Goal: Transaction & Acquisition: Purchase product/service

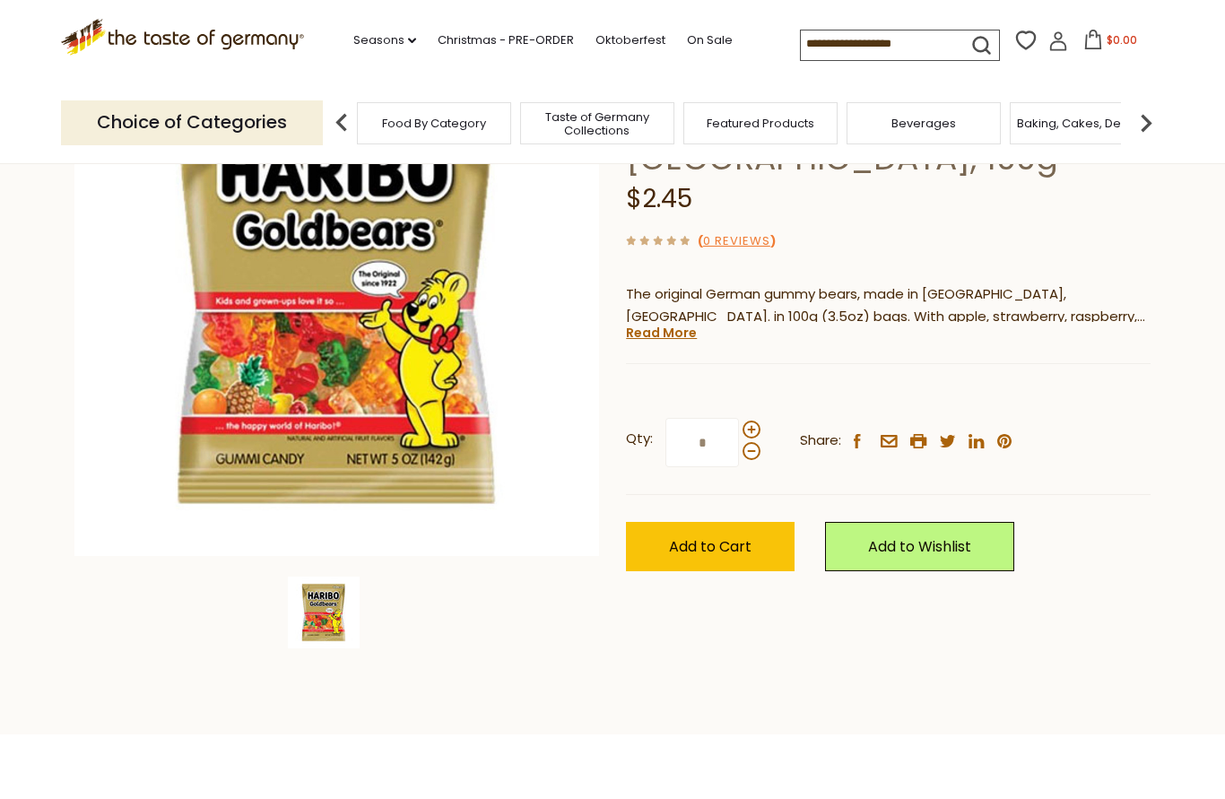
scroll to position [204, 0]
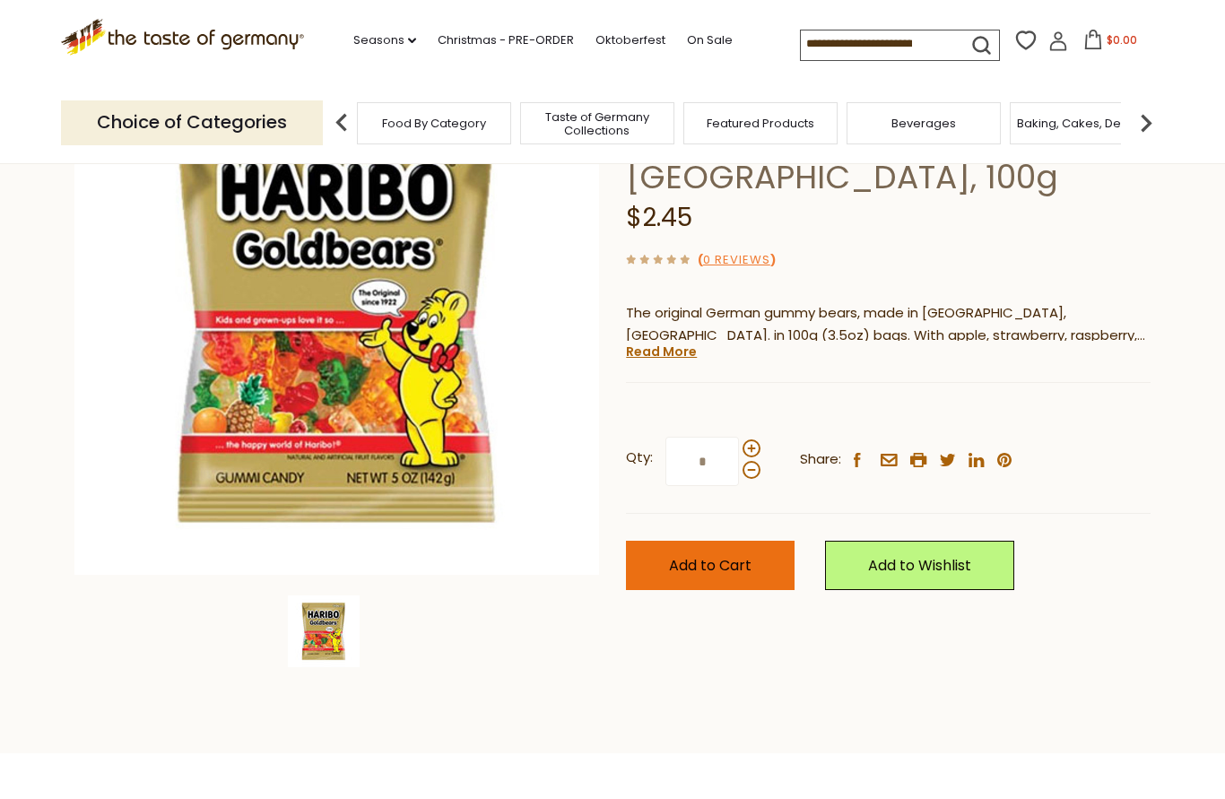
click at [733, 555] on span "Add to Cart" at bounding box center [710, 565] width 83 height 21
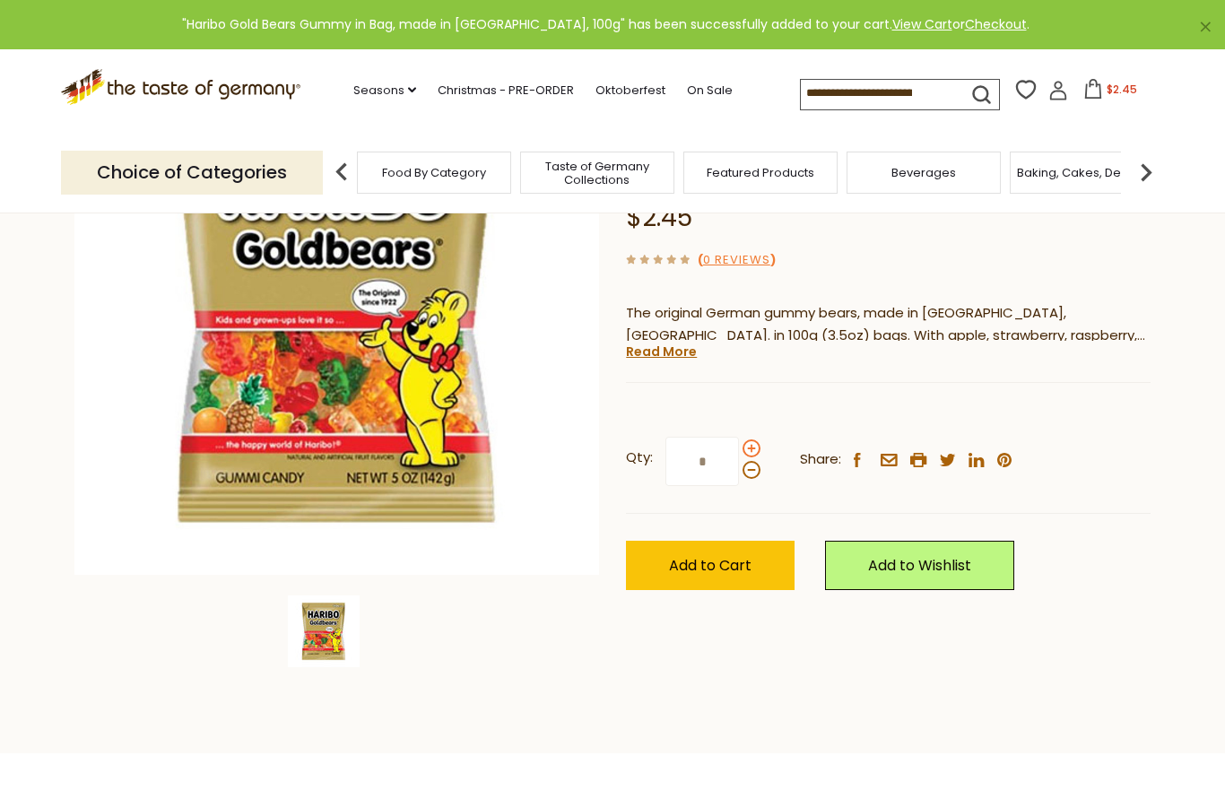
click at [753, 440] on span at bounding box center [752, 449] width 18 height 18
click at [739, 437] on input "*" at bounding box center [703, 461] width 74 height 49
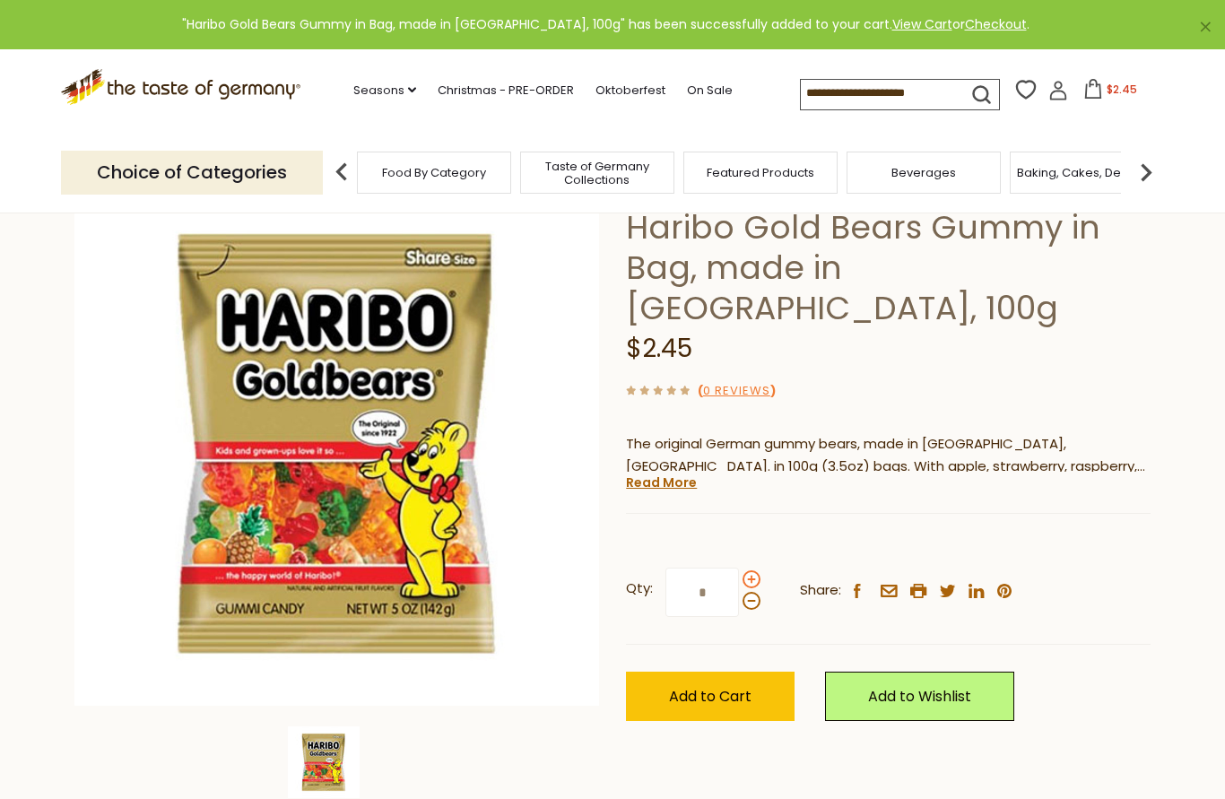
scroll to position [70, 0]
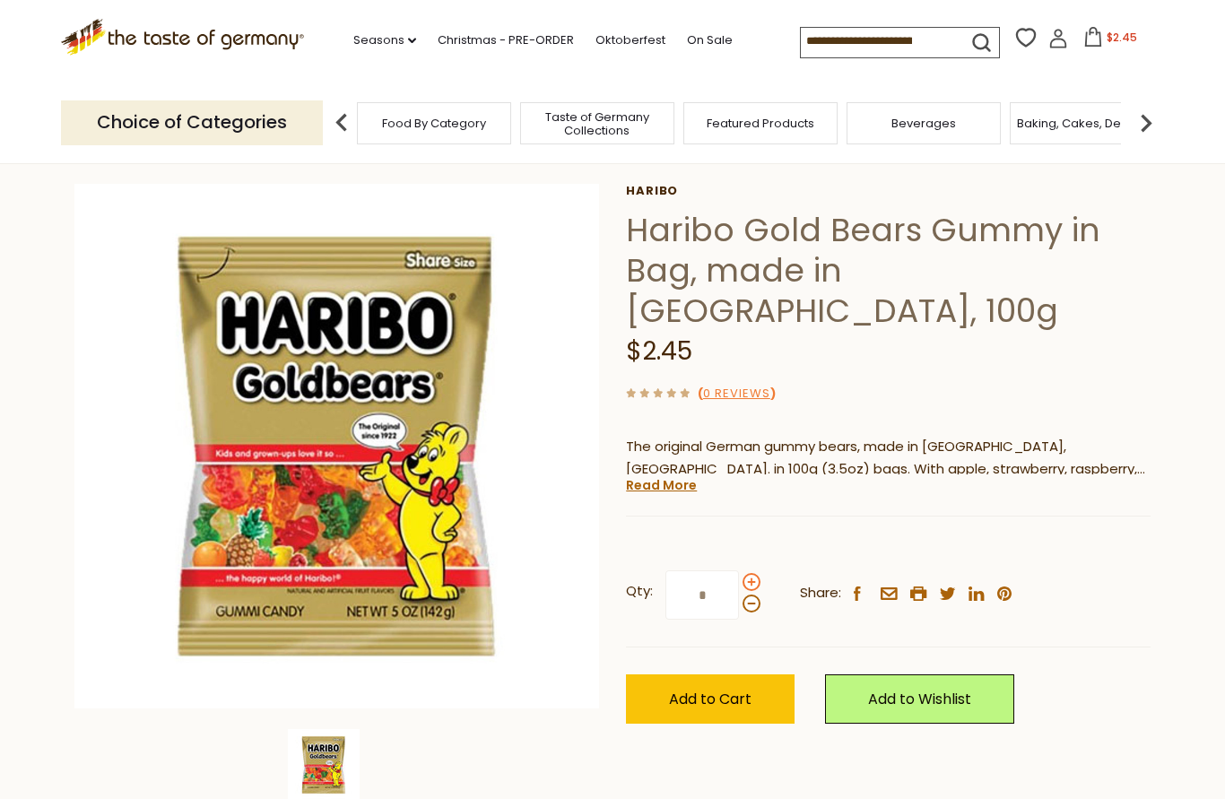
click at [749, 573] on span at bounding box center [752, 582] width 18 height 18
click at [739, 571] on input "*" at bounding box center [703, 595] width 74 height 49
type input "*"
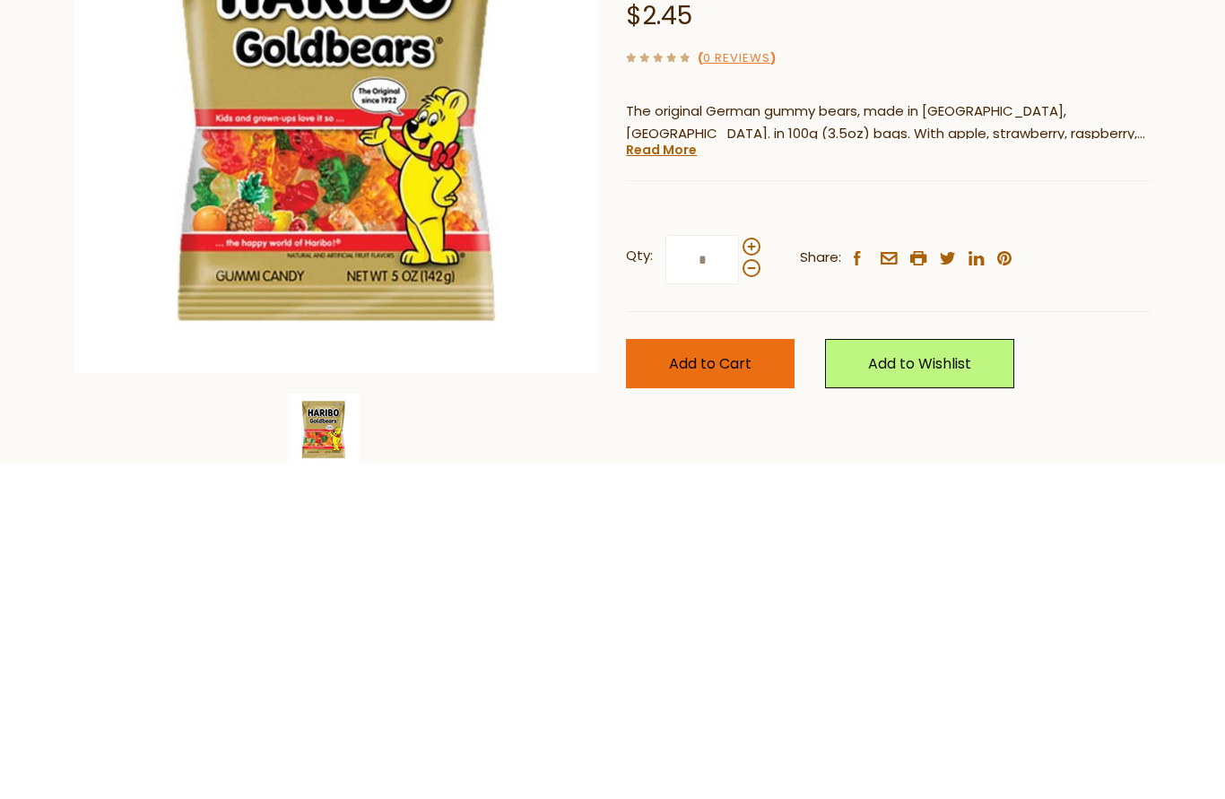
click at [703, 689] on span "Add to Cart" at bounding box center [710, 699] width 83 height 21
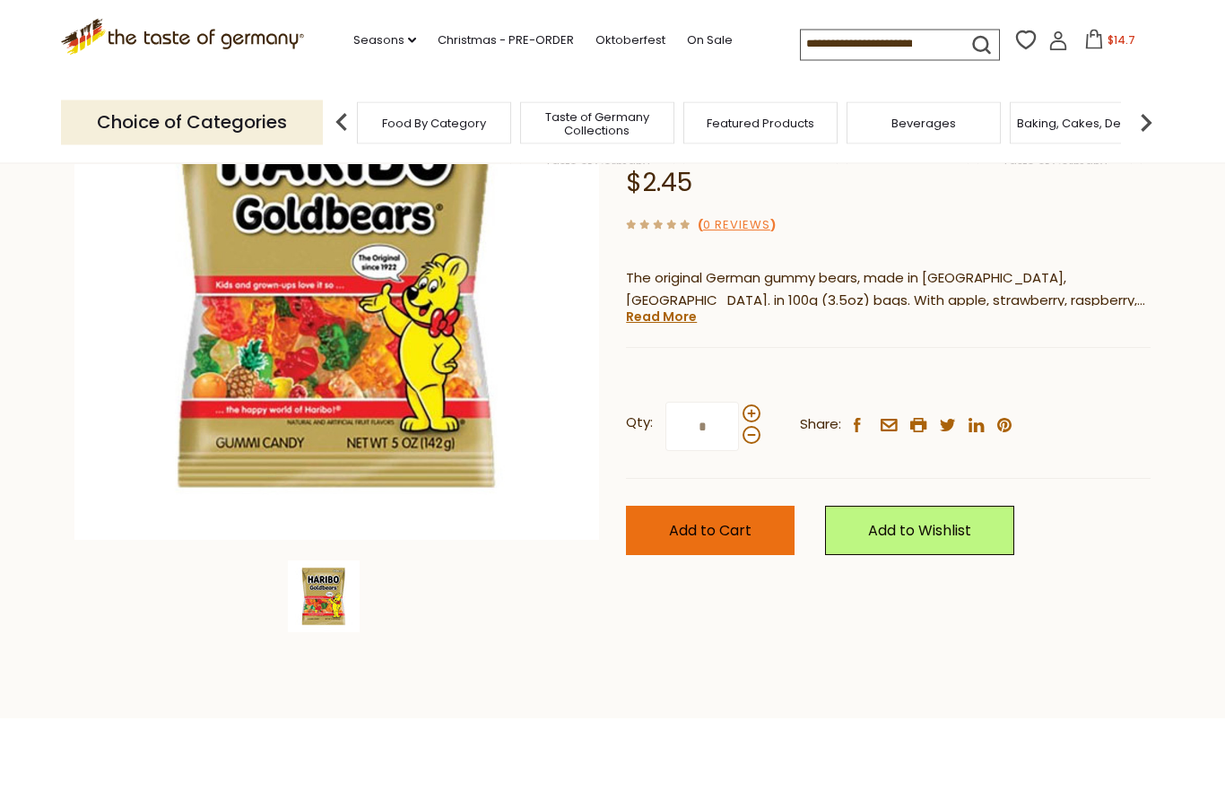
scroll to position [286, 0]
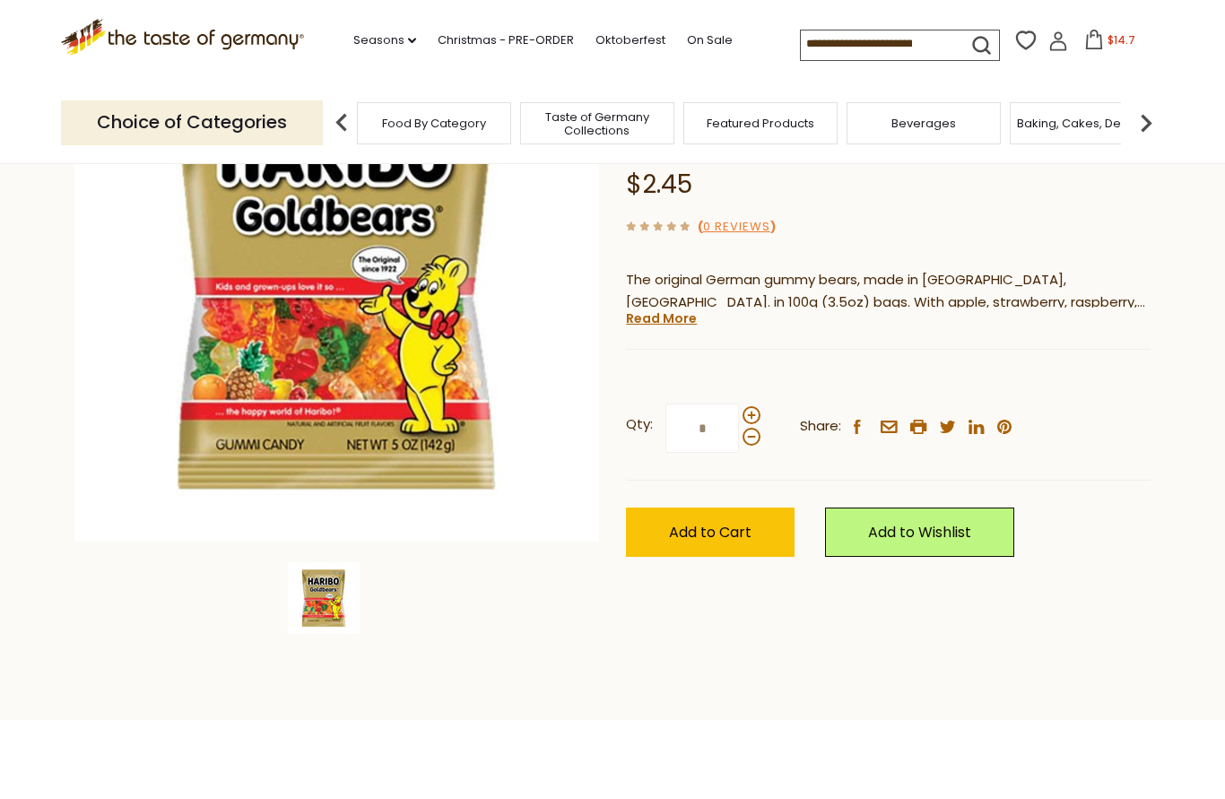
click at [329, 599] on img at bounding box center [324, 599] width 72 height 72
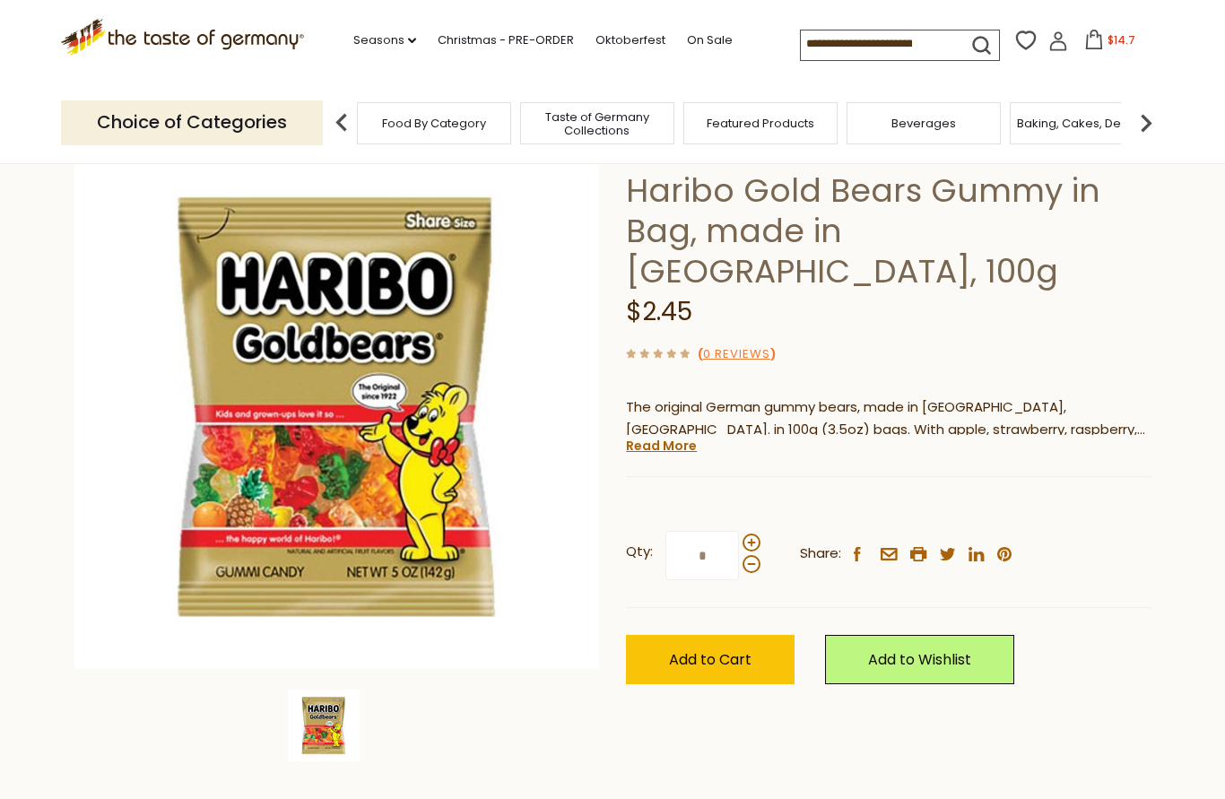
scroll to position [74, 0]
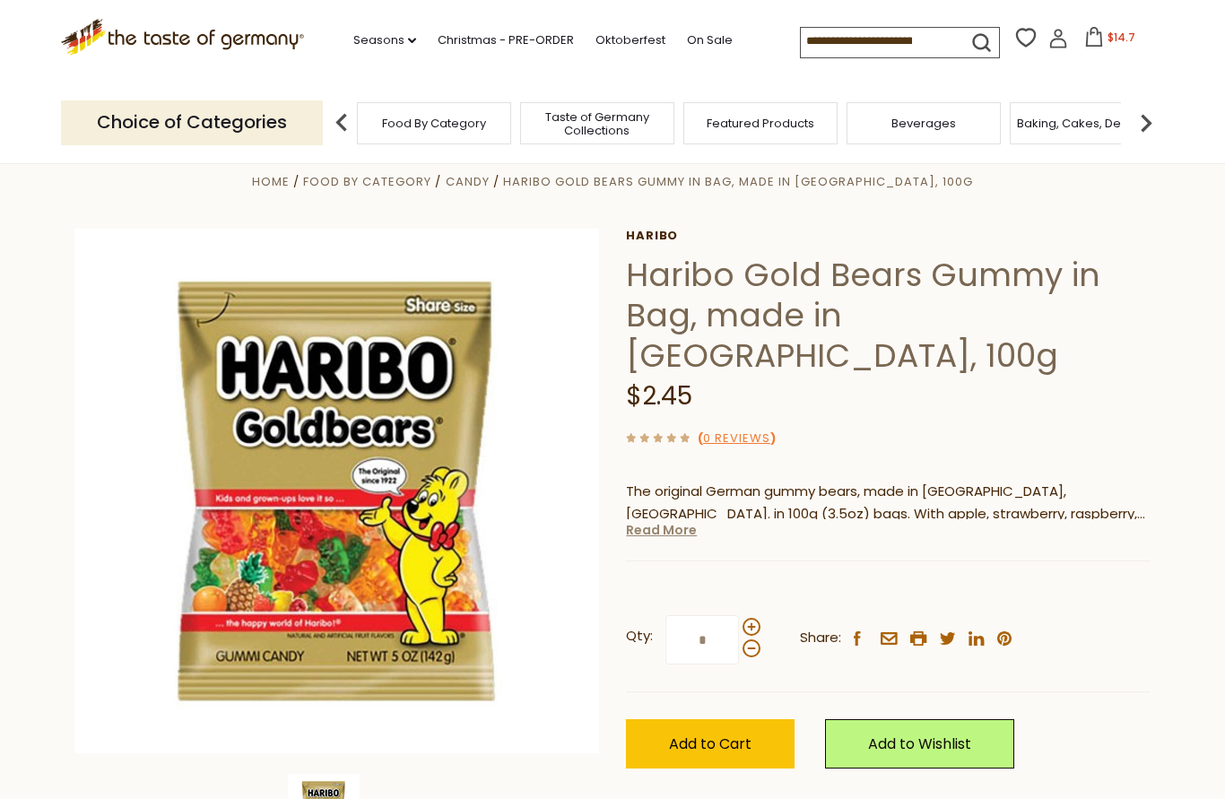
click at [662, 521] on link "Read More" at bounding box center [661, 530] width 71 height 18
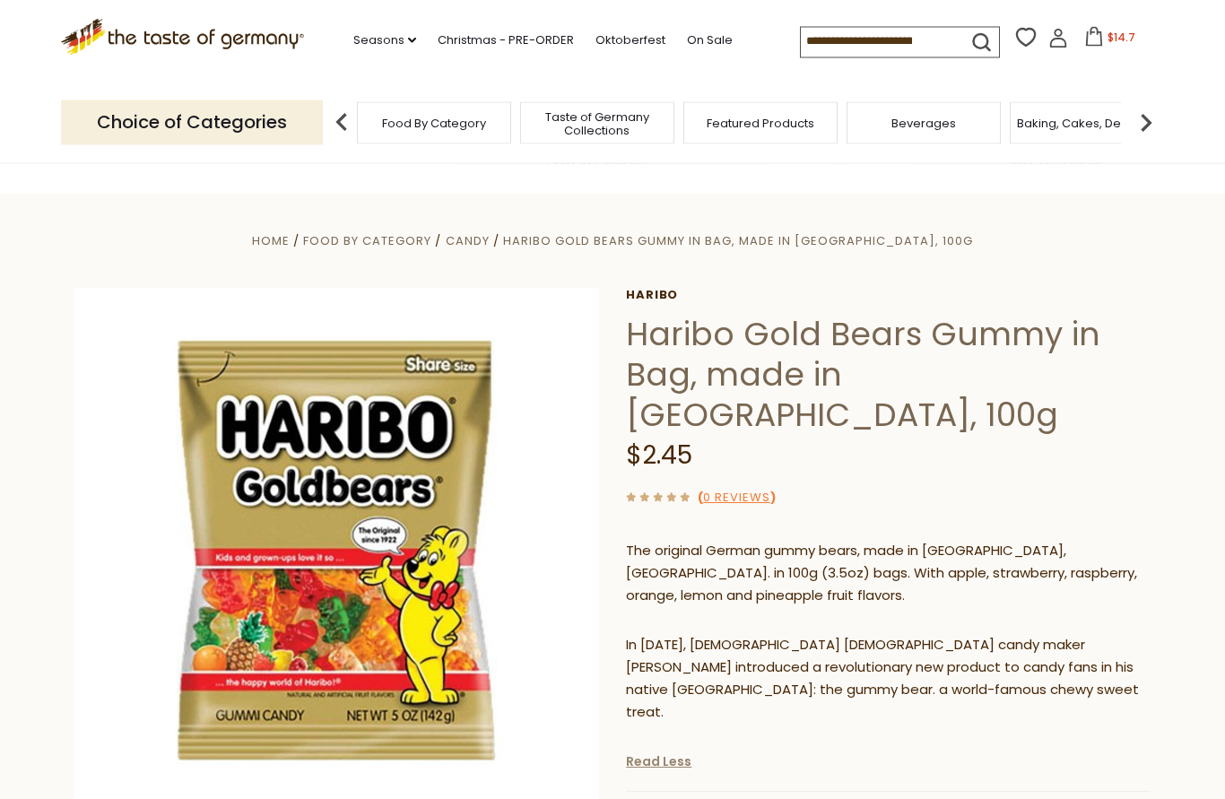
scroll to position [0, 0]
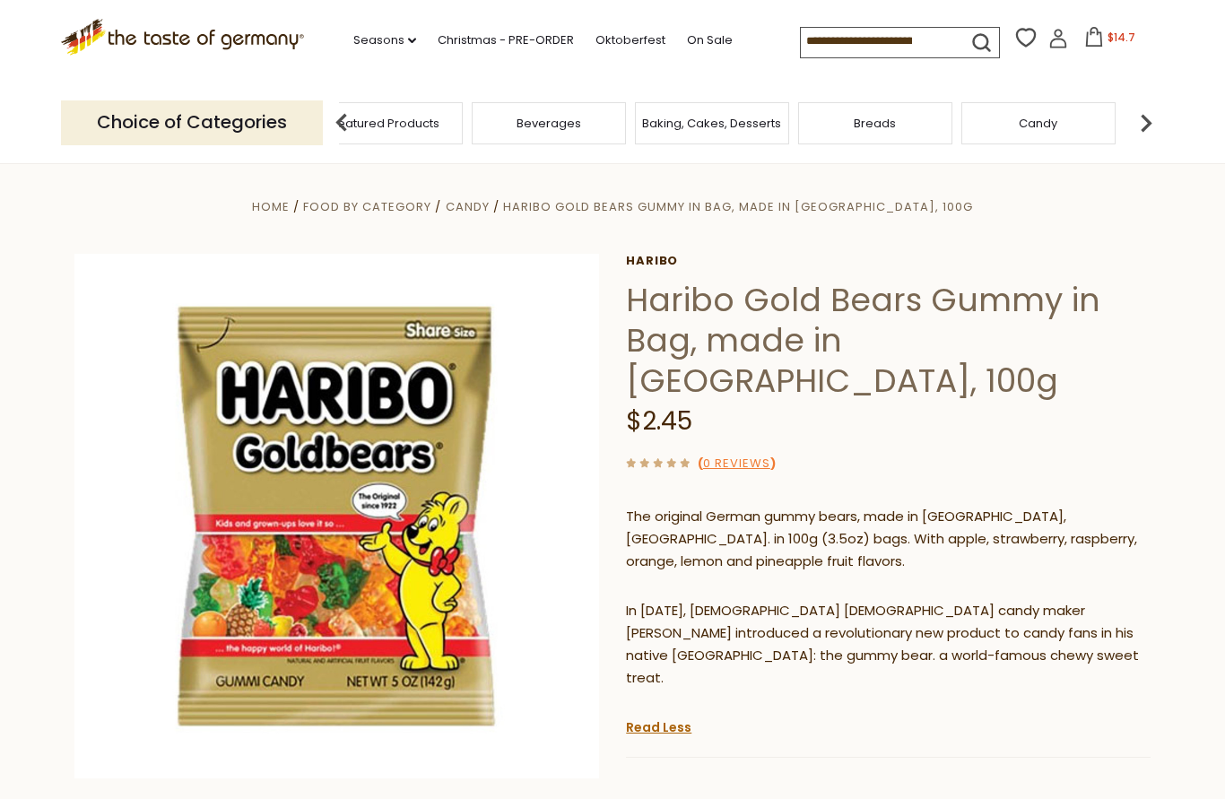
click at [294, 127] on span "Taste of Germany Collections" at bounding box center [223, 123] width 144 height 27
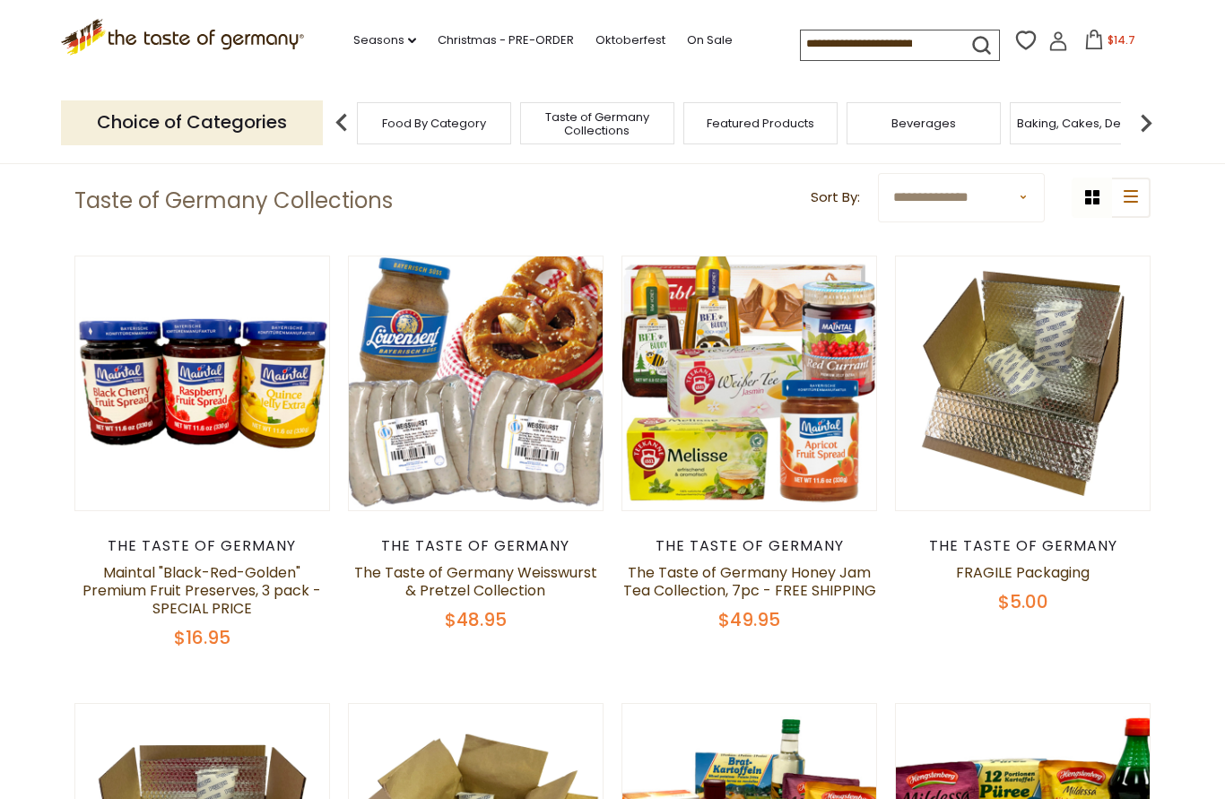
scroll to position [99, 0]
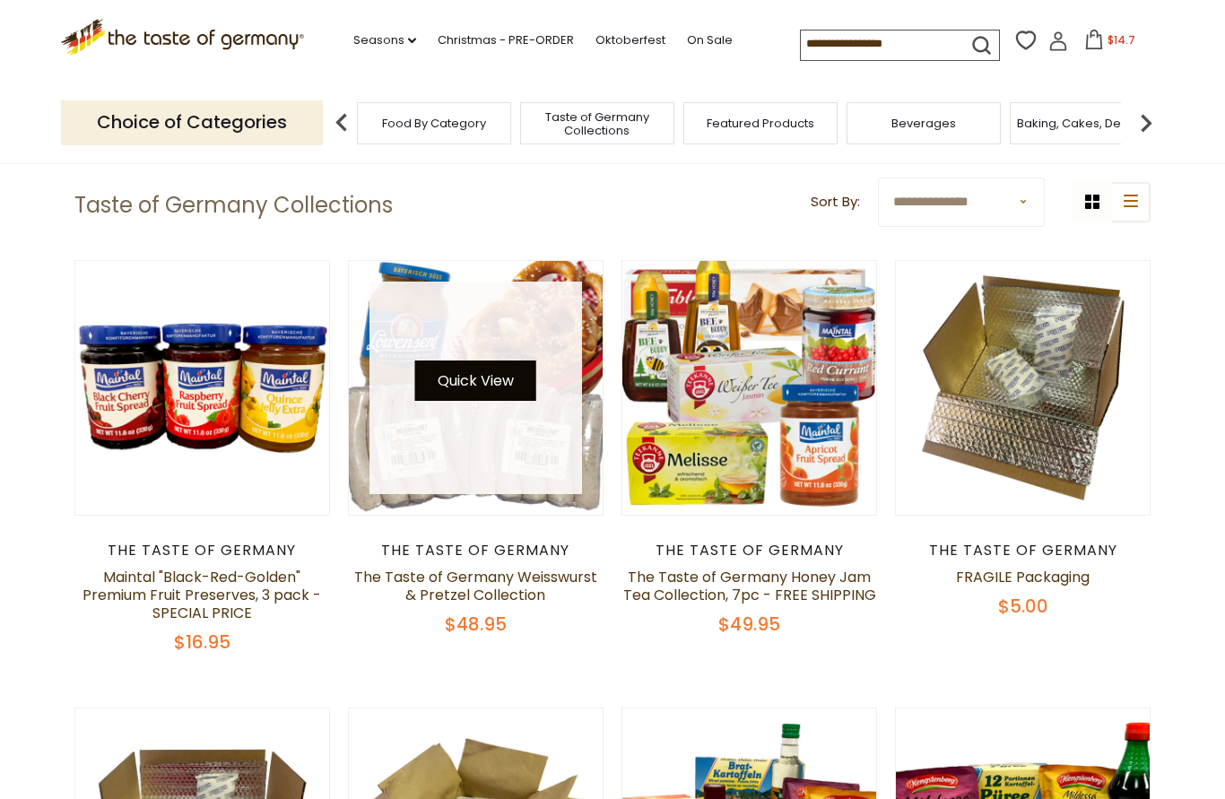
click at [517, 400] on button "Quick View" at bounding box center [475, 381] width 121 height 40
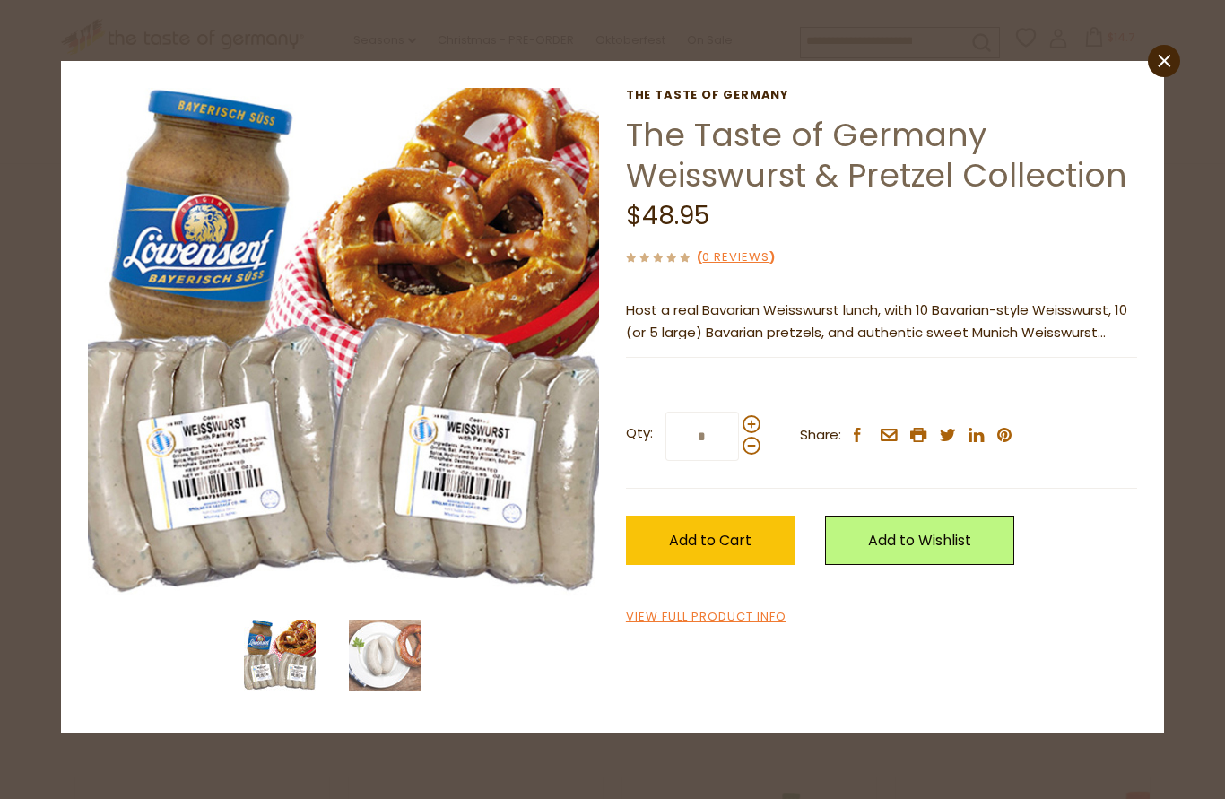
scroll to position [24, 0]
click at [230, 480] on img at bounding box center [343, 343] width 511 height 511
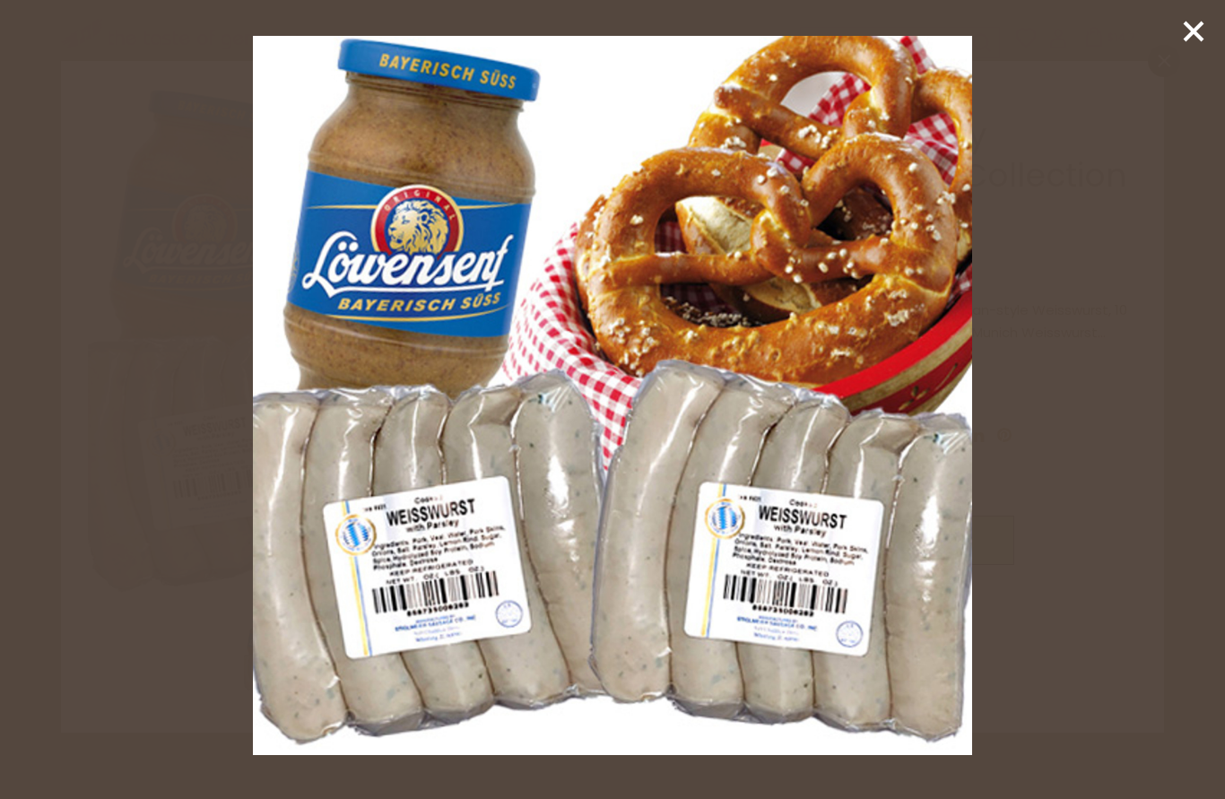
click at [253, 486] on img at bounding box center [613, 396] width 720 height 720
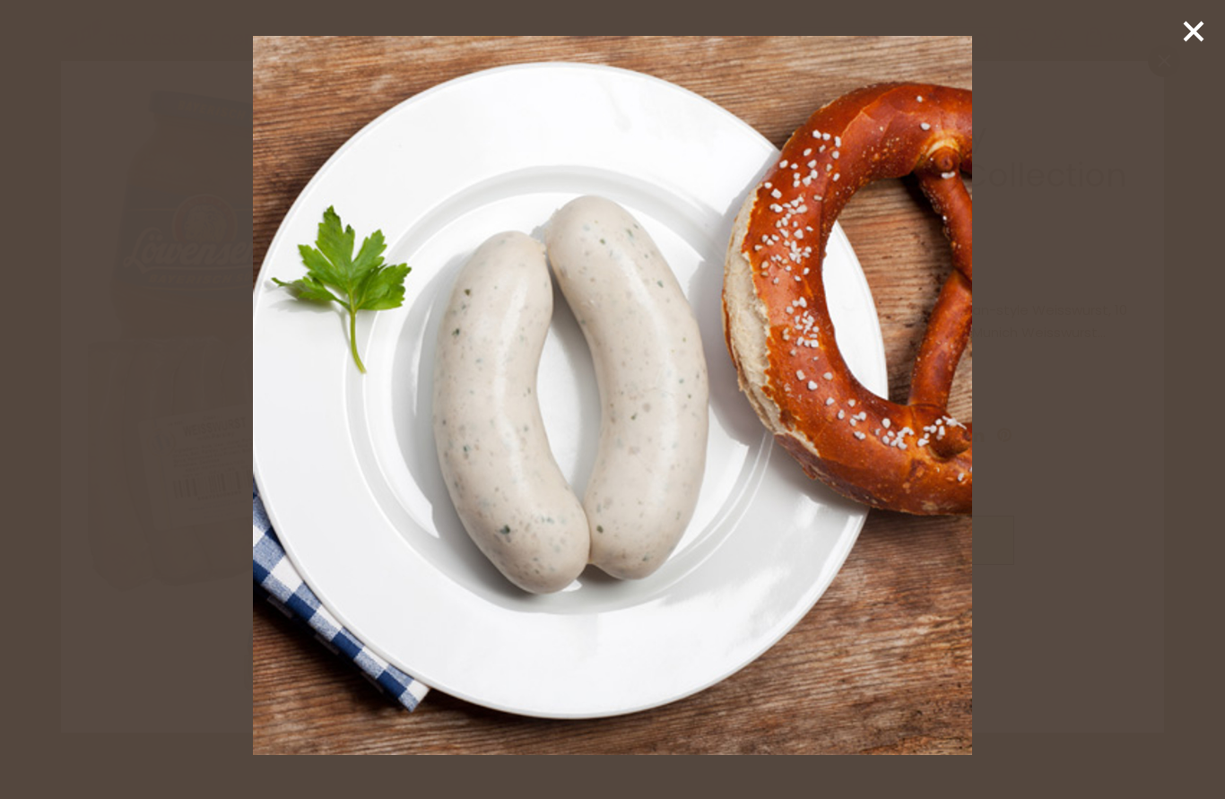
click at [1186, 56] on div at bounding box center [612, 399] width 1225 height 799
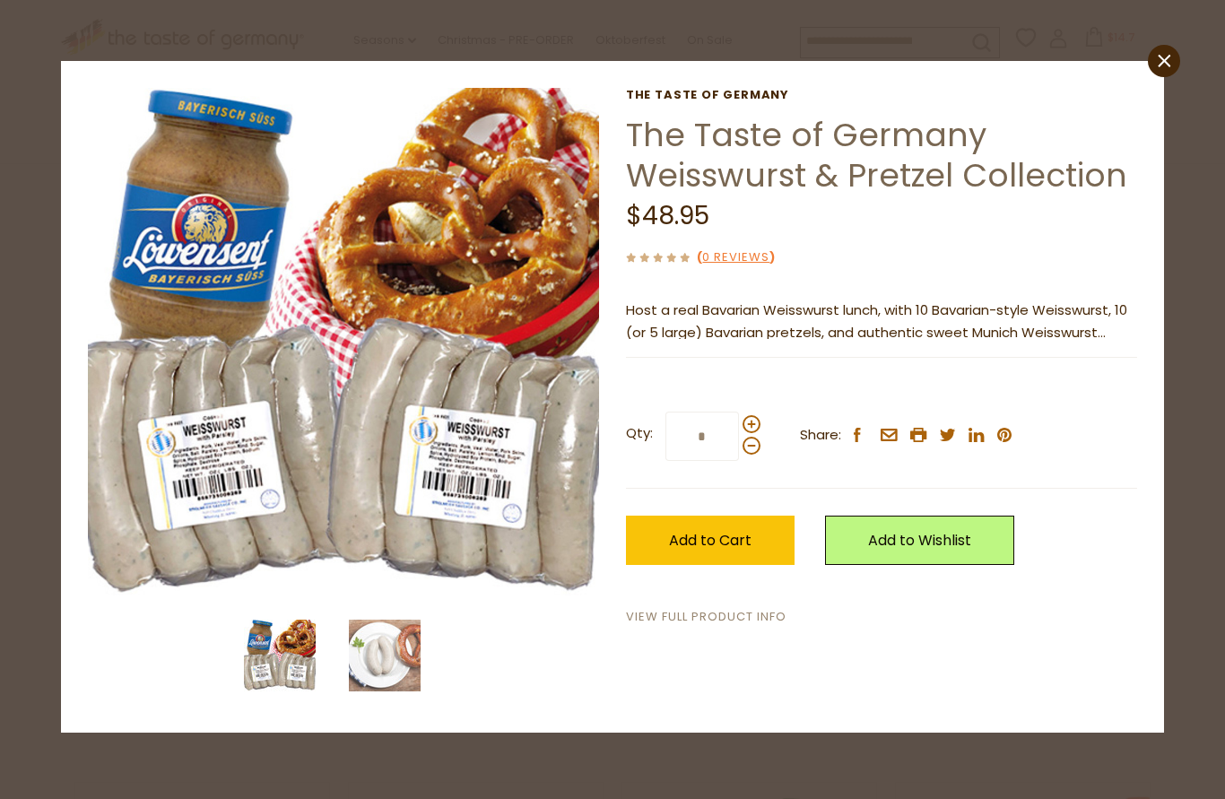
click at [712, 614] on link "View Full Product Info" at bounding box center [706, 617] width 161 height 19
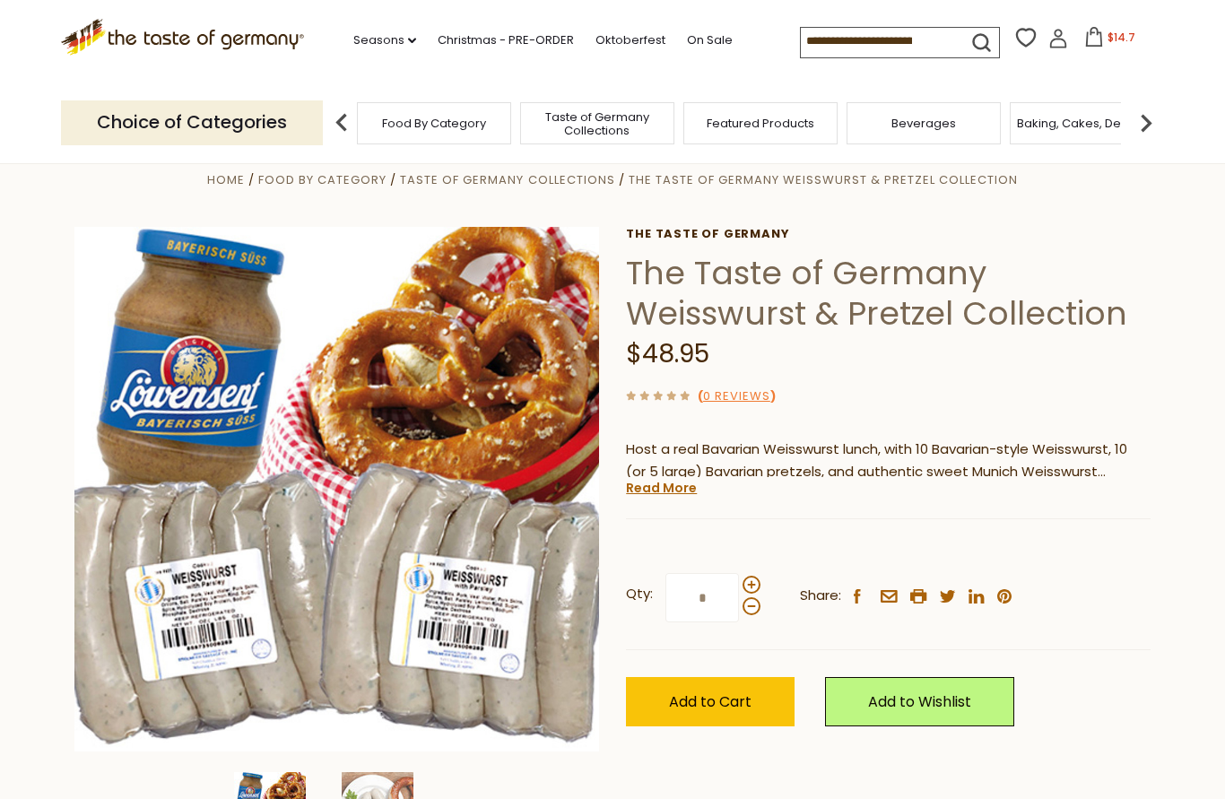
scroll to position [28, 0]
click at [667, 487] on link "Read More" at bounding box center [661, 487] width 71 height 18
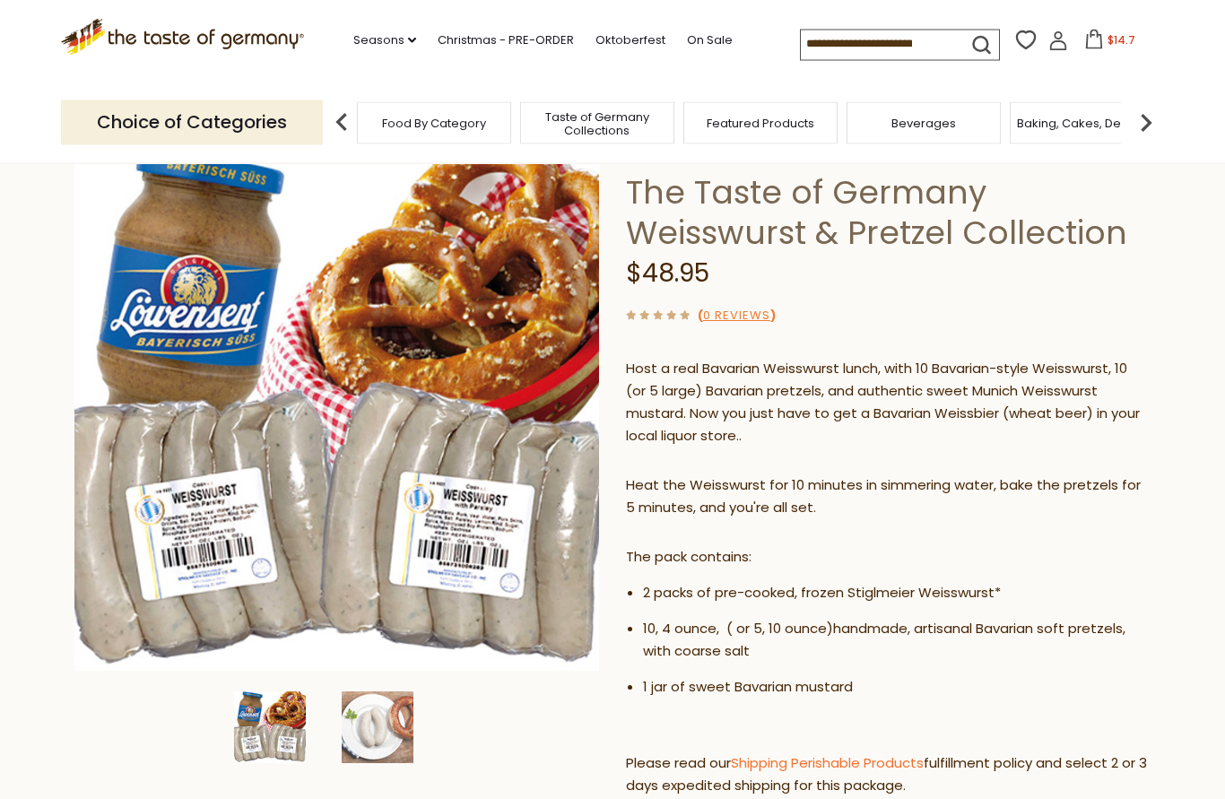
scroll to position [0, 0]
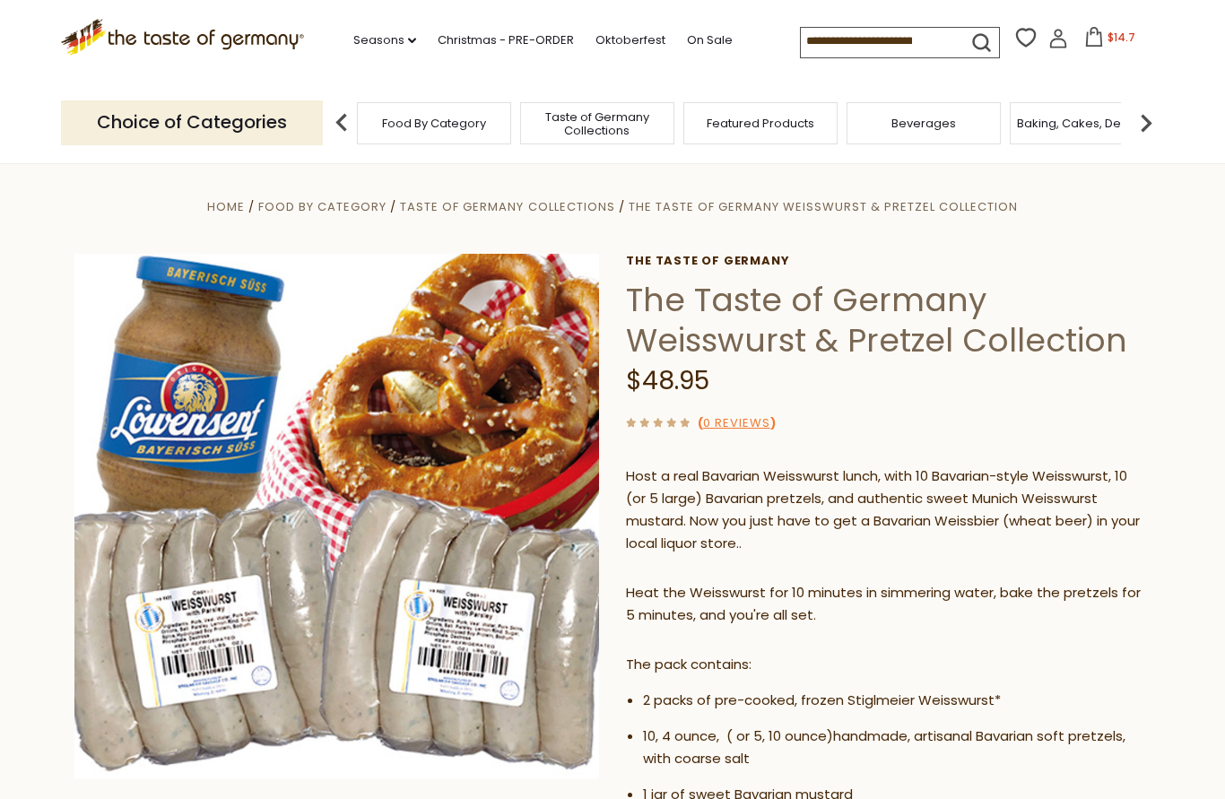
click at [494, 600] on img at bounding box center [336, 516] width 525 height 525
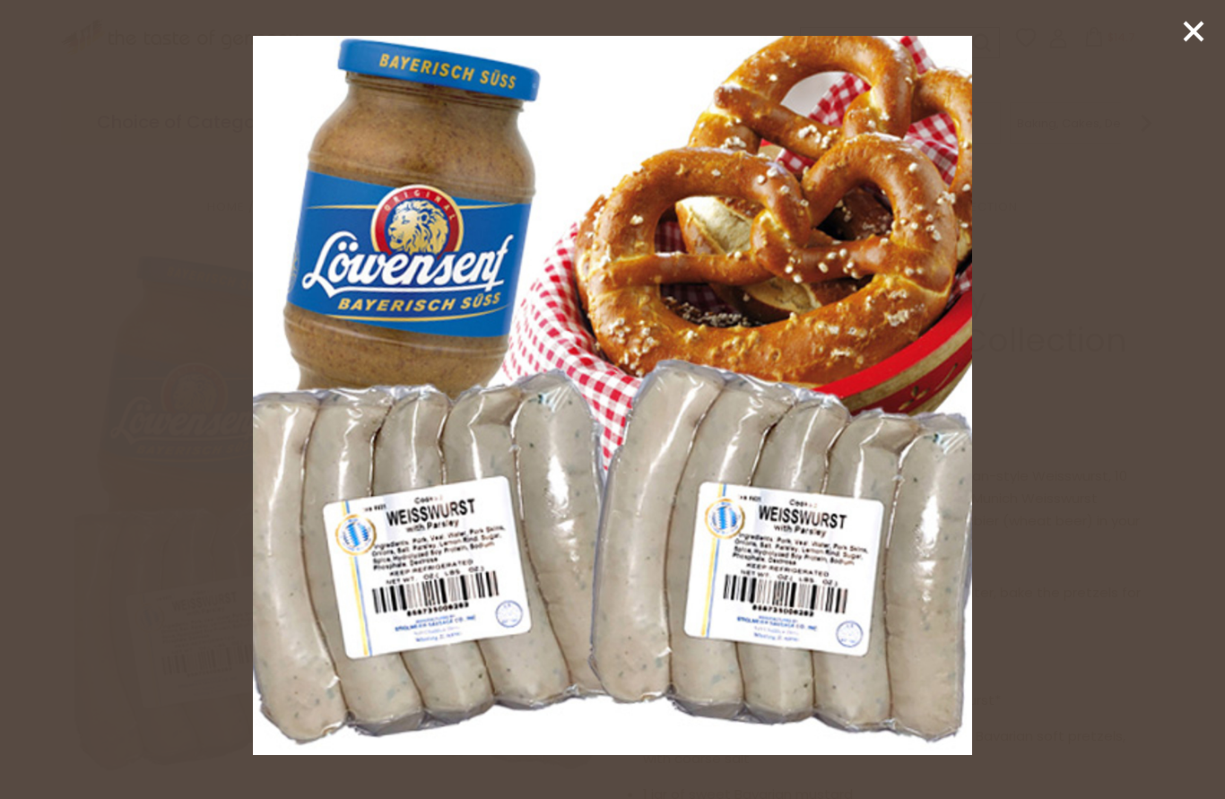
click at [1182, 34] on icon at bounding box center [1194, 31] width 27 height 27
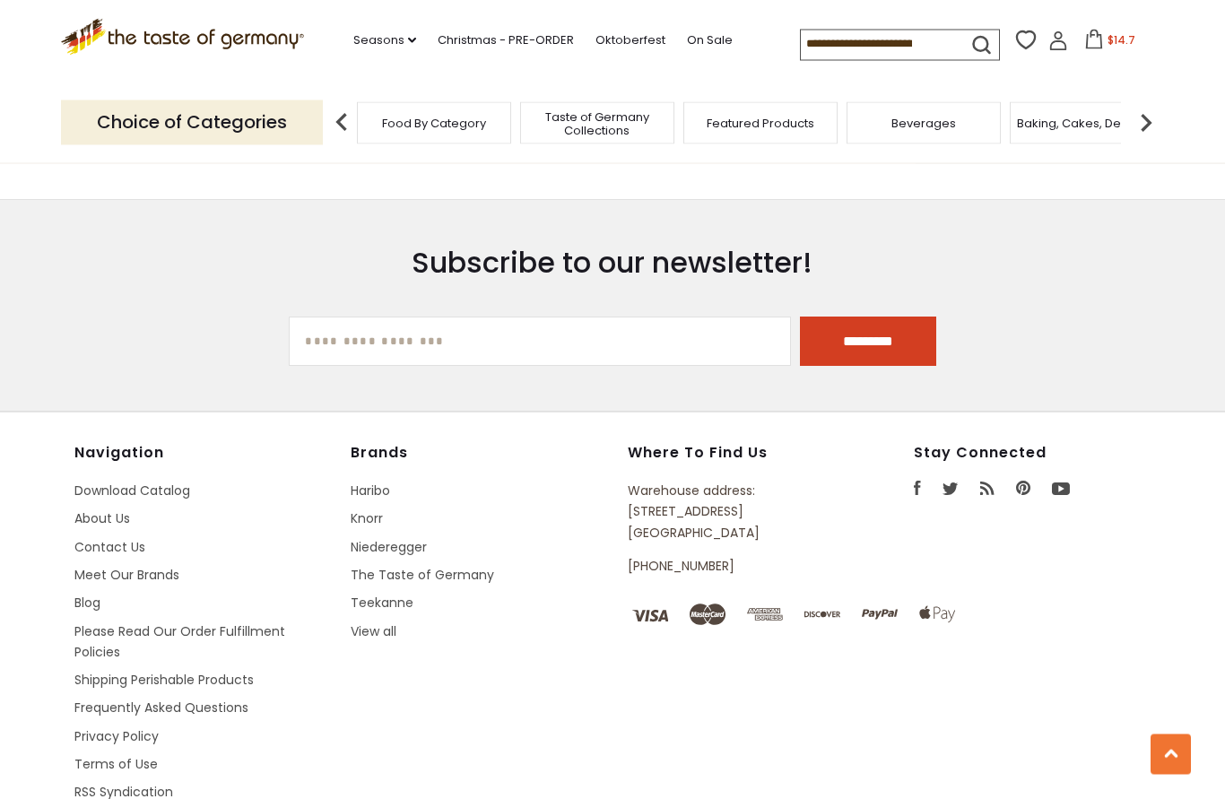
scroll to position [2706, 0]
click at [1199, 238] on section "Subscribe to our newsletter! yourname@email.com *********" at bounding box center [612, 306] width 1225 height 213
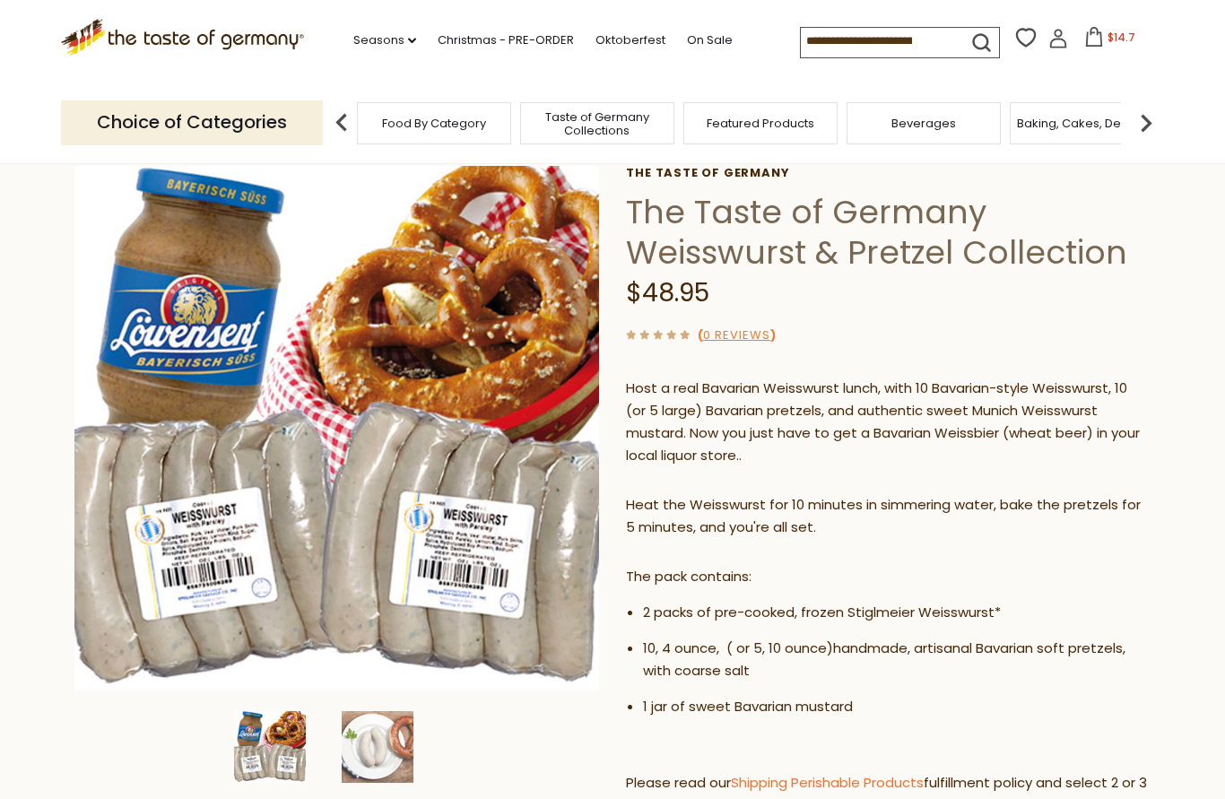
scroll to position [0, 0]
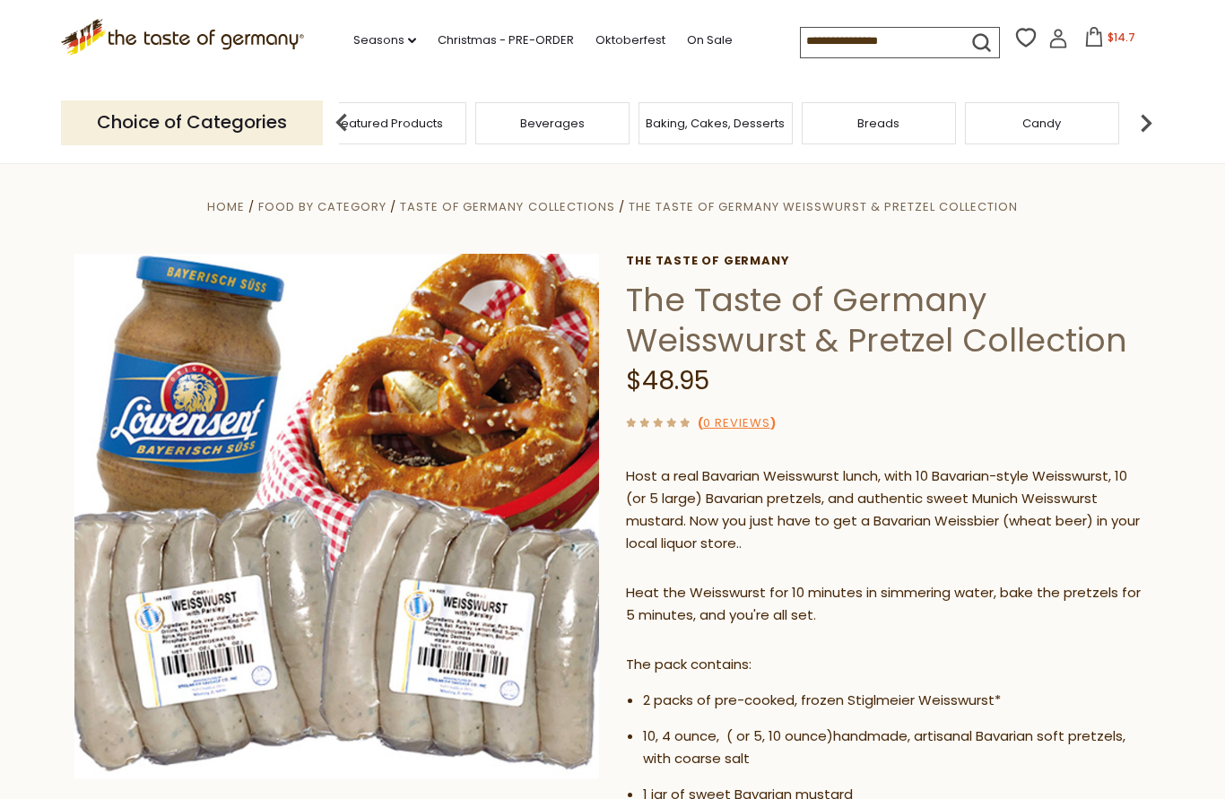
click at [298, 126] on span "Taste of Germany Collections" at bounding box center [226, 123] width 144 height 27
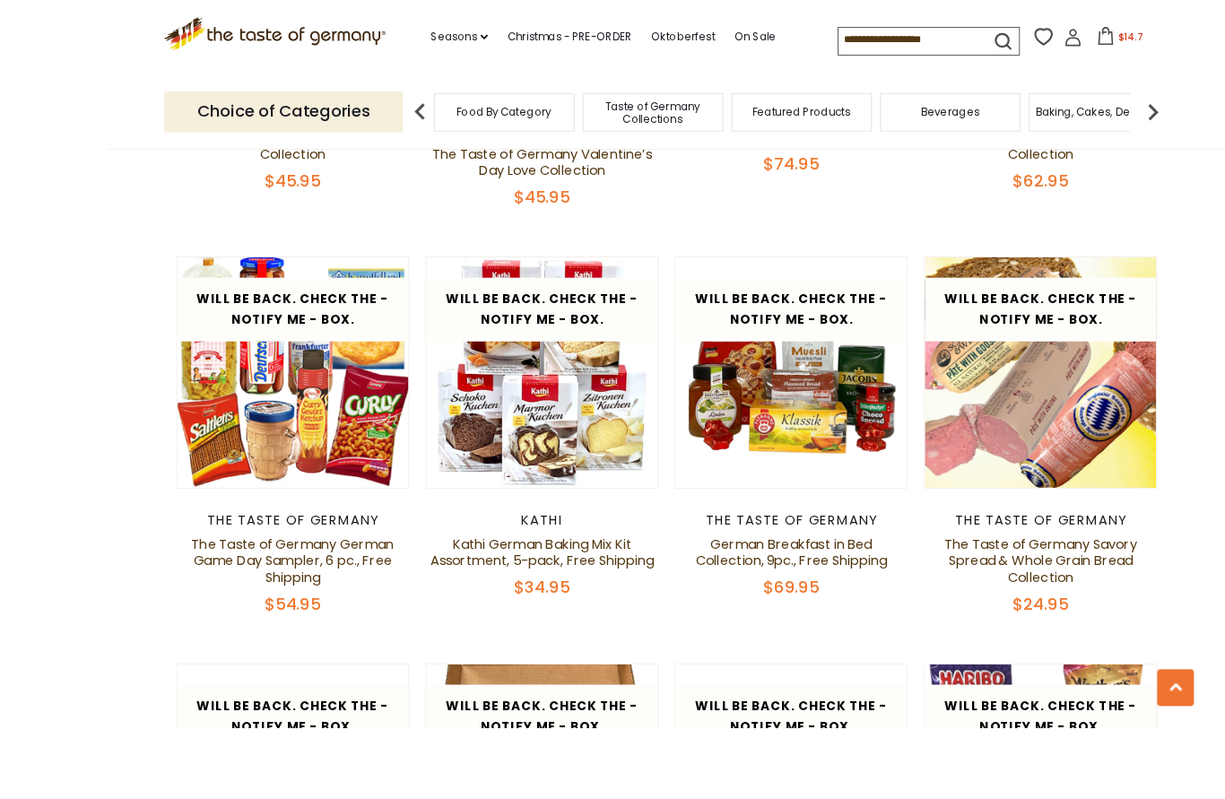
scroll to position [2399, 0]
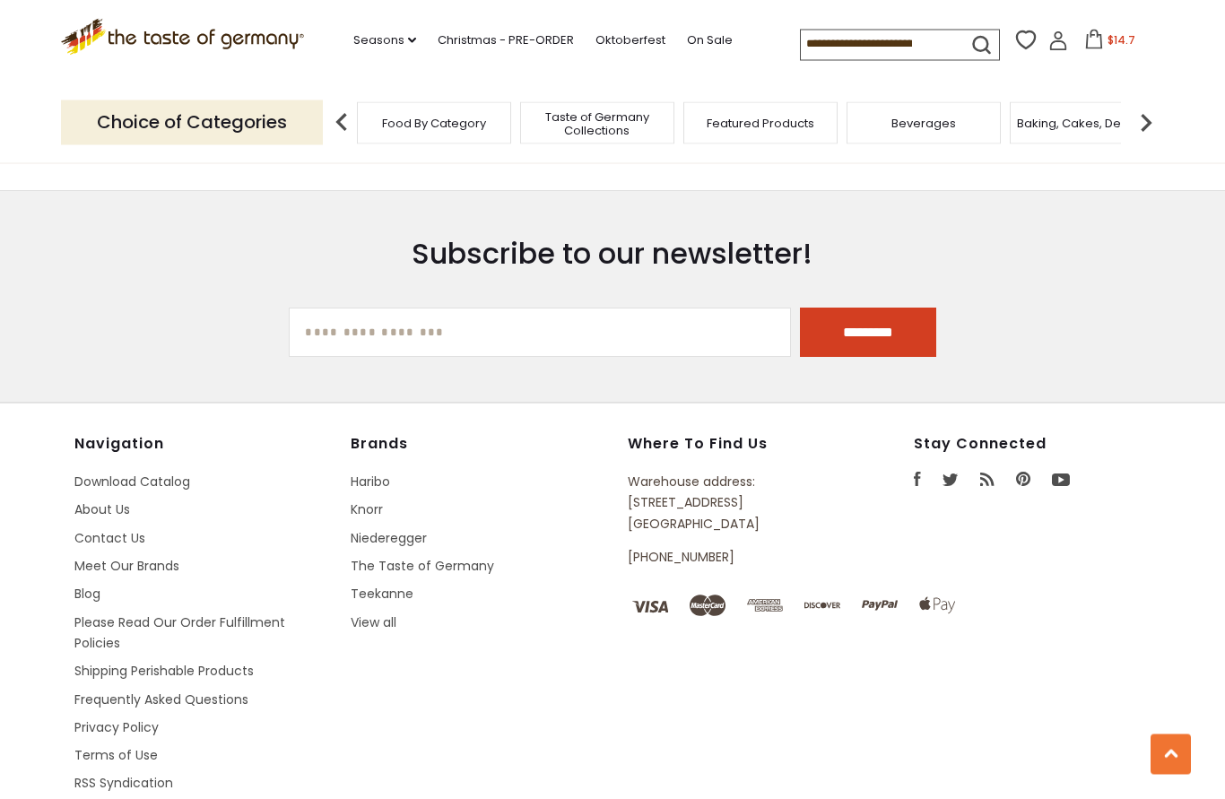
scroll to position [4766, 0]
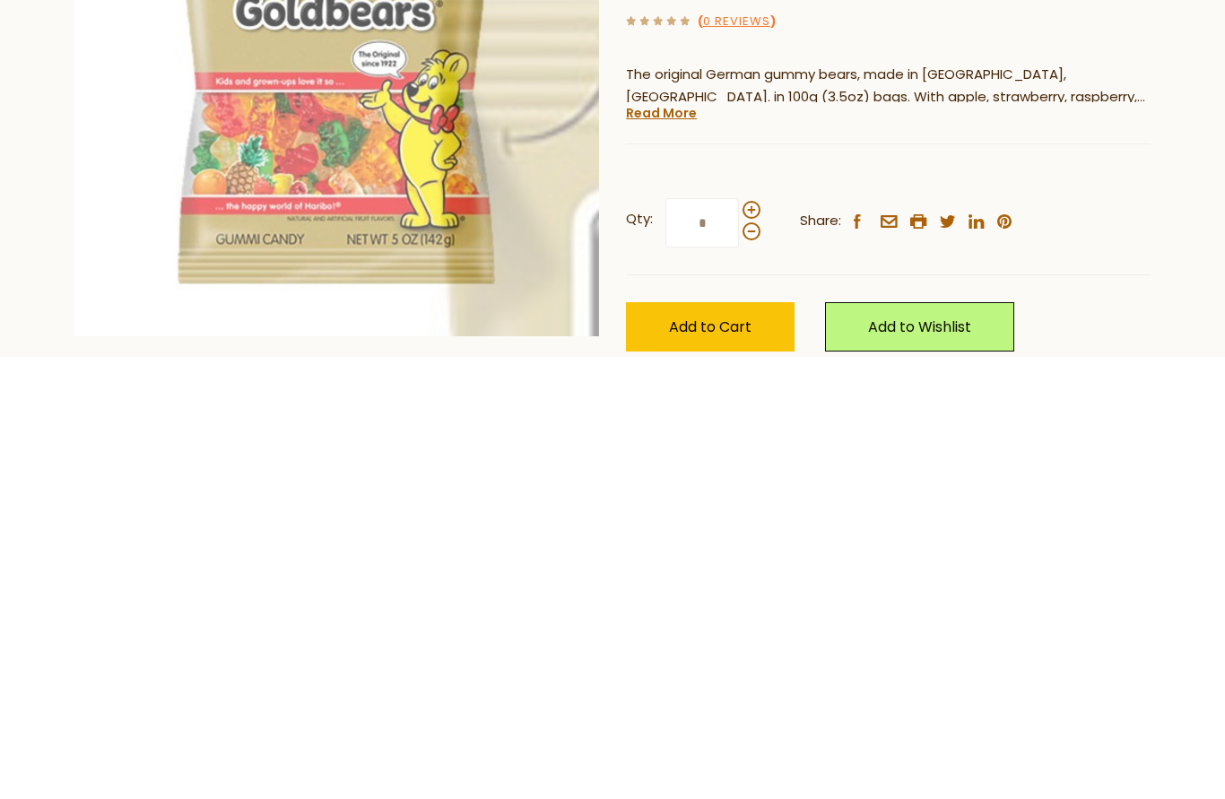
scroll to position [442, 0]
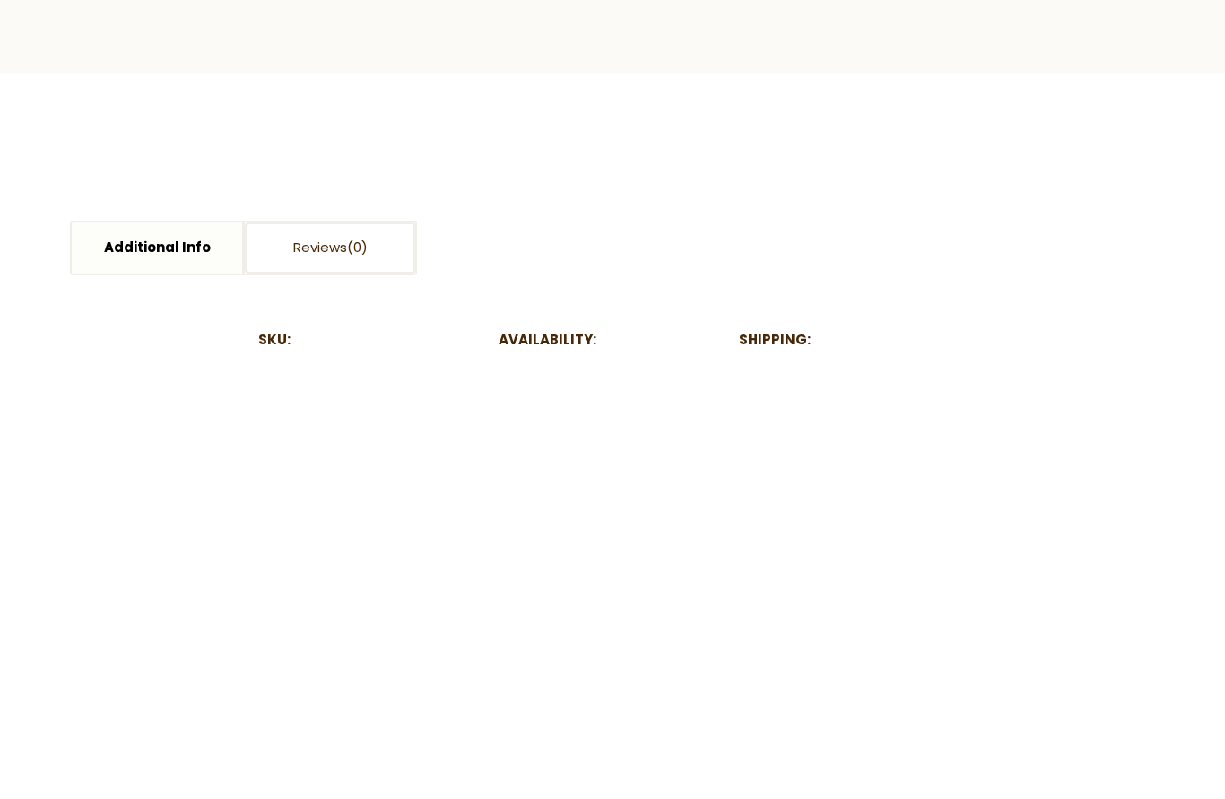
click at [755, 201] on span at bounding box center [752, 210] width 18 height 18
click at [739, 198] on input "*" at bounding box center [703, 222] width 74 height 49
click at [757, 201] on span at bounding box center [752, 210] width 18 height 18
click at [739, 198] on input "*" at bounding box center [703, 222] width 74 height 49
click at [753, 201] on span at bounding box center [752, 210] width 18 height 18
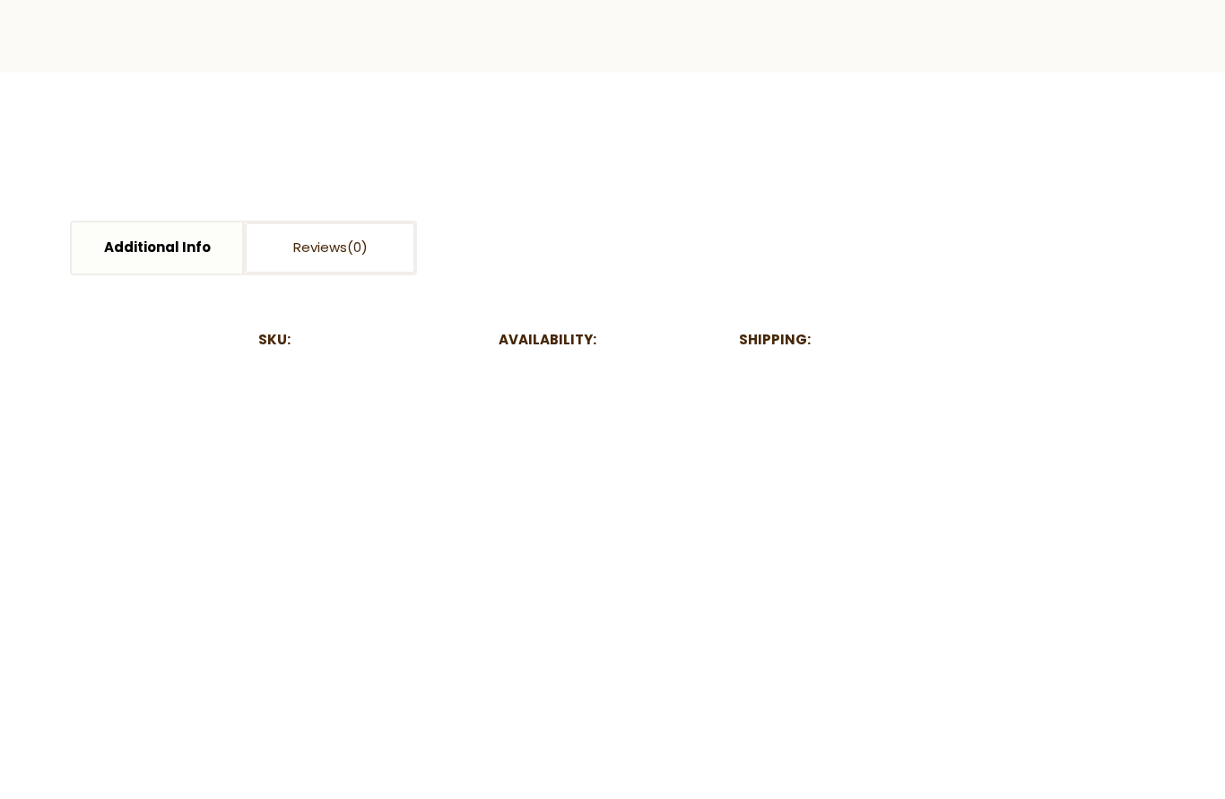
click at [739, 198] on input "*" at bounding box center [703, 222] width 74 height 49
click at [749, 222] on span at bounding box center [752, 231] width 18 height 18
click at [739, 198] on input "*" at bounding box center [703, 222] width 74 height 49
type input "*"
click at [711, 317] on span "Add to Cart" at bounding box center [710, 327] width 83 height 21
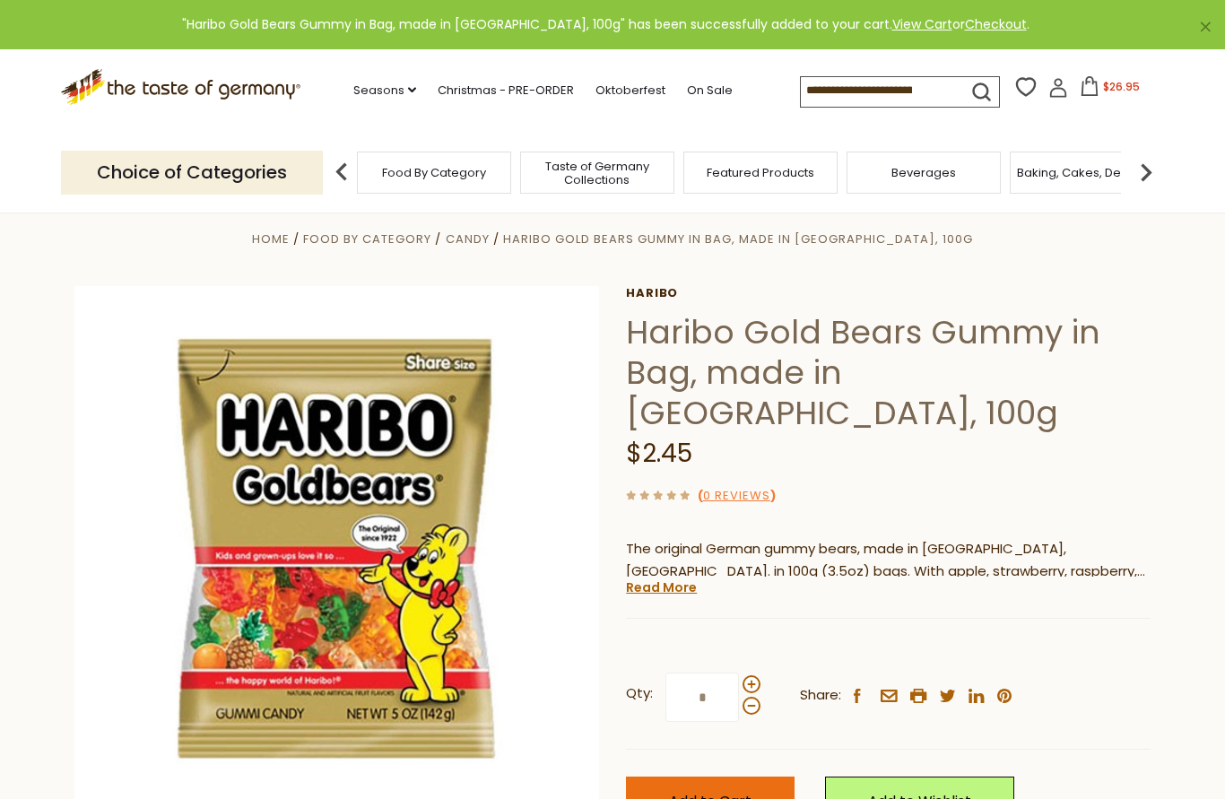
scroll to position [0, 0]
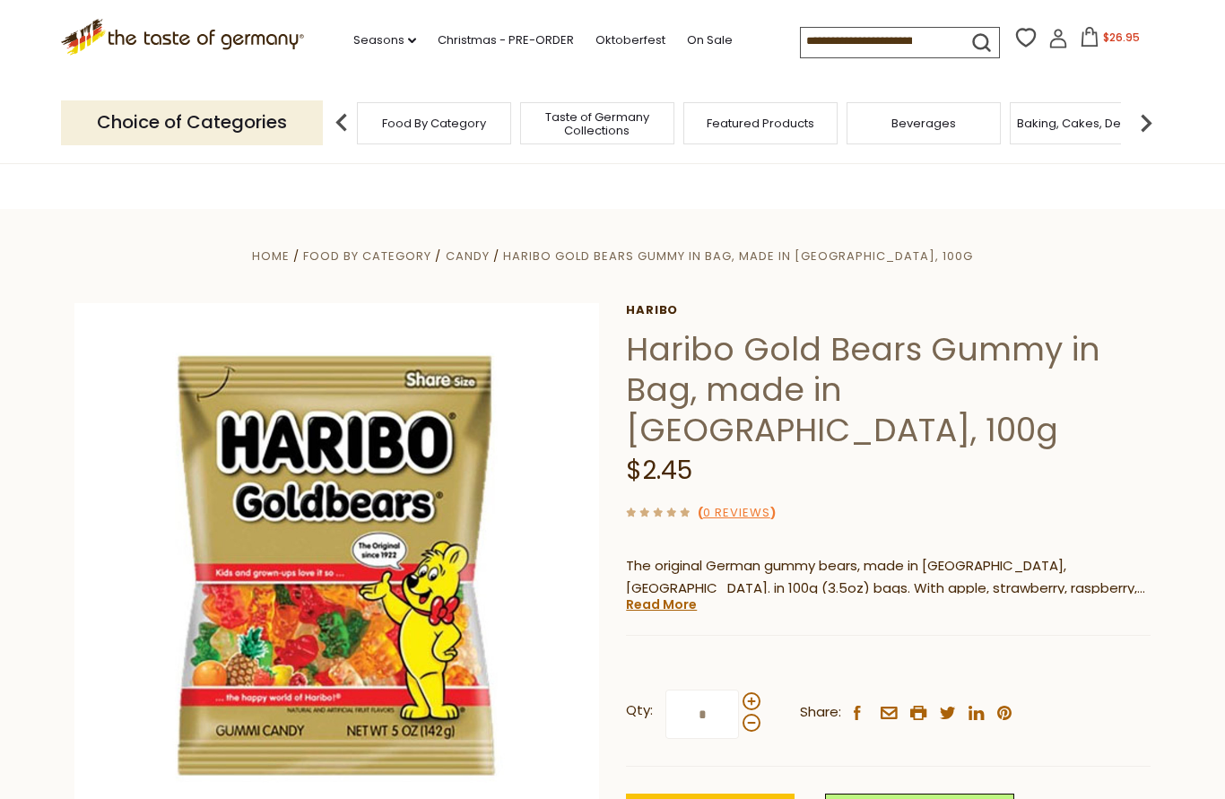
click at [526, 123] on span "Taste of Germany Collections" at bounding box center [598, 123] width 144 height 27
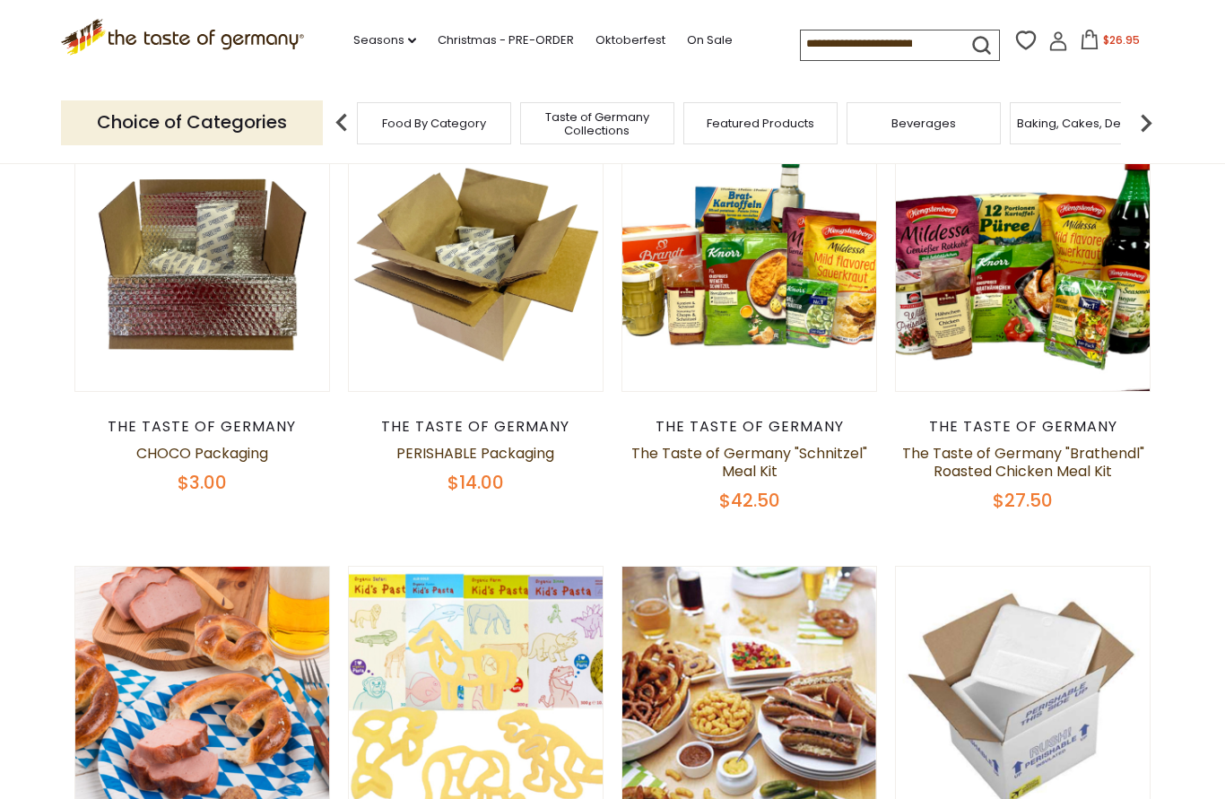
scroll to position [595, 0]
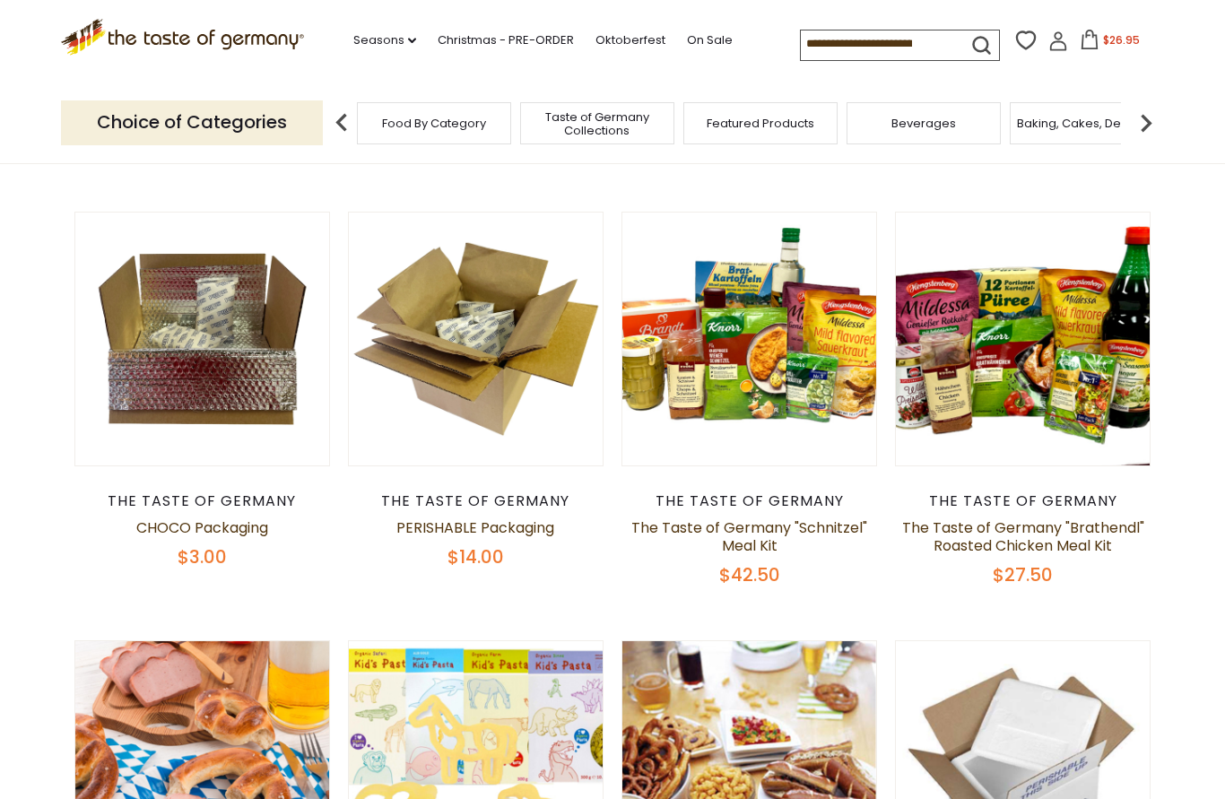
click at [1103, 48] on span "$26.95" at bounding box center [1121, 39] width 37 height 15
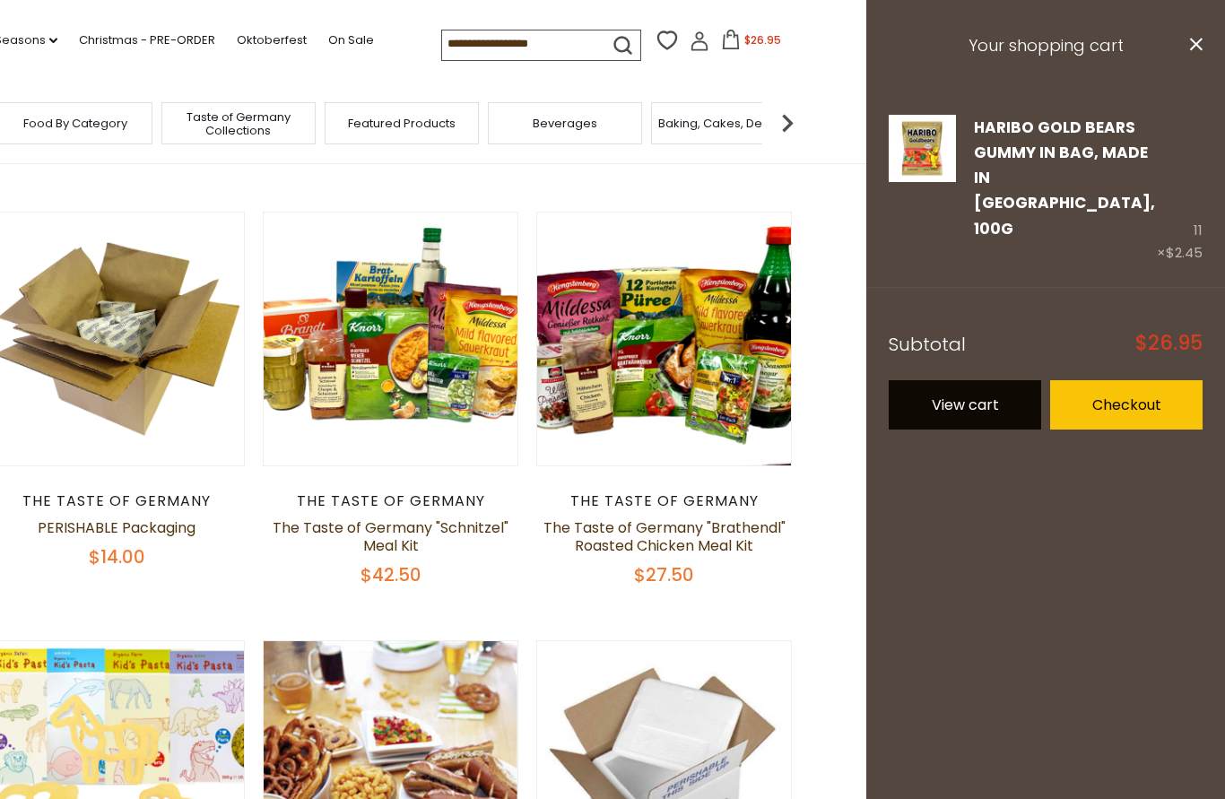
click at [960, 380] on link "View cart" at bounding box center [965, 404] width 153 height 49
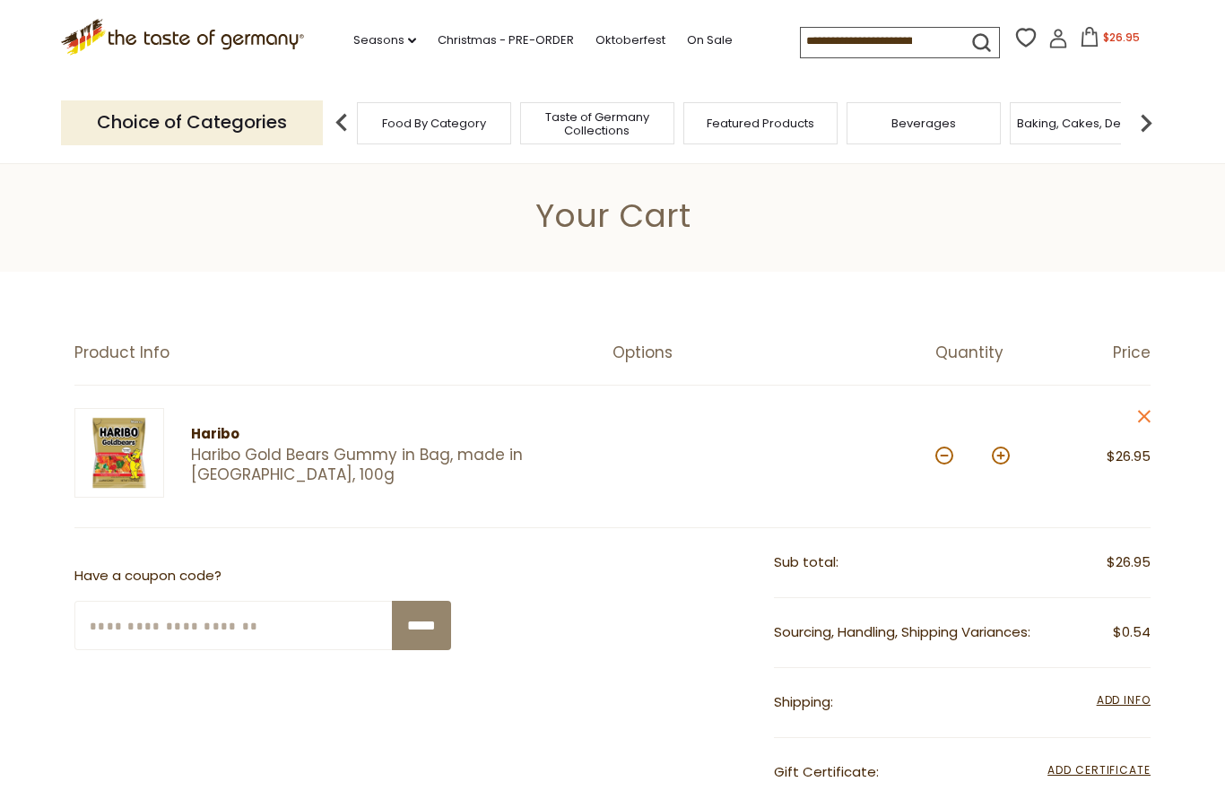
click at [931, 466] on div at bounding box center [774, 456] width 323 height 97
click at [938, 450] on button at bounding box center [945, 456] width 18 height 18
type input "**"
click at [946, 461] on button at bounding box center [945, 456] width 18 height 18
type input "*"
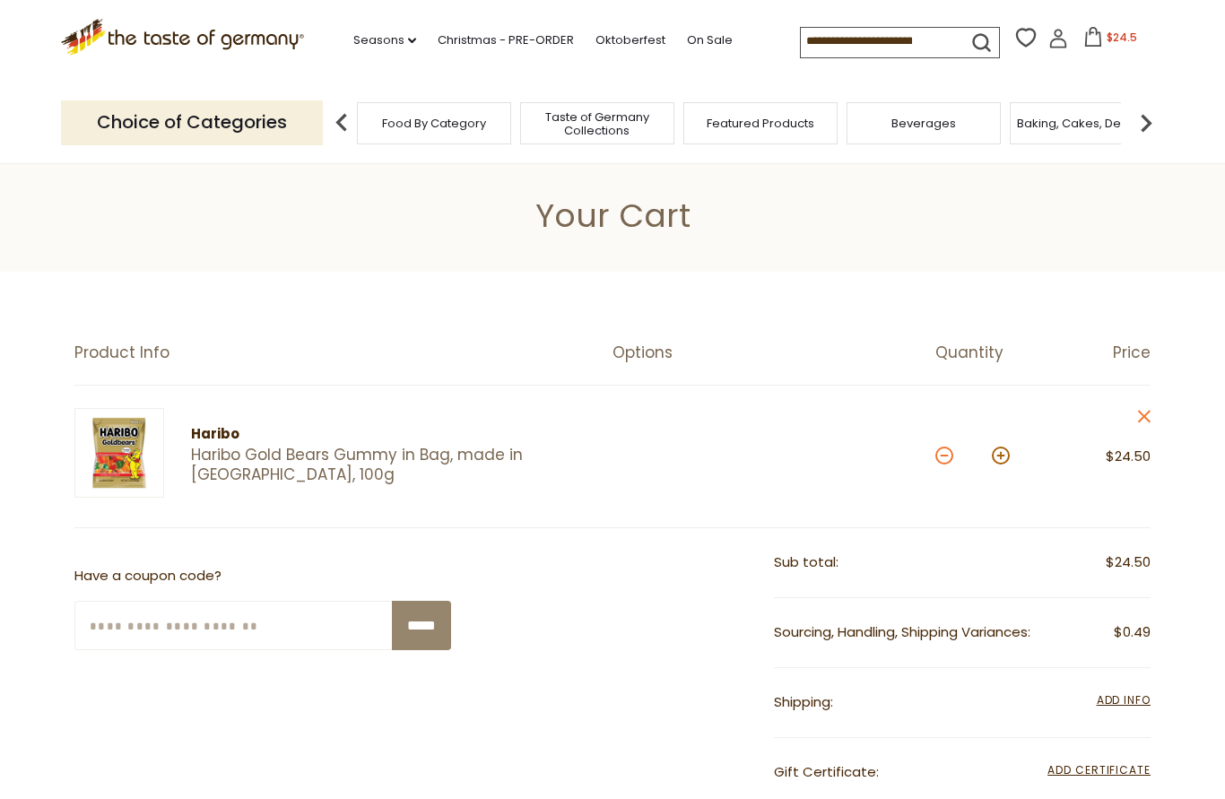
click at [947, 451] on button at bounding box center [945, 456] width 18 height 18
type input "*"
click at [950, 449] on button at bounding box center [945, 456] width 18 height 18
type input "*"
click at [951, 449] on button at bounding box center [945, 456] width 18 height 18
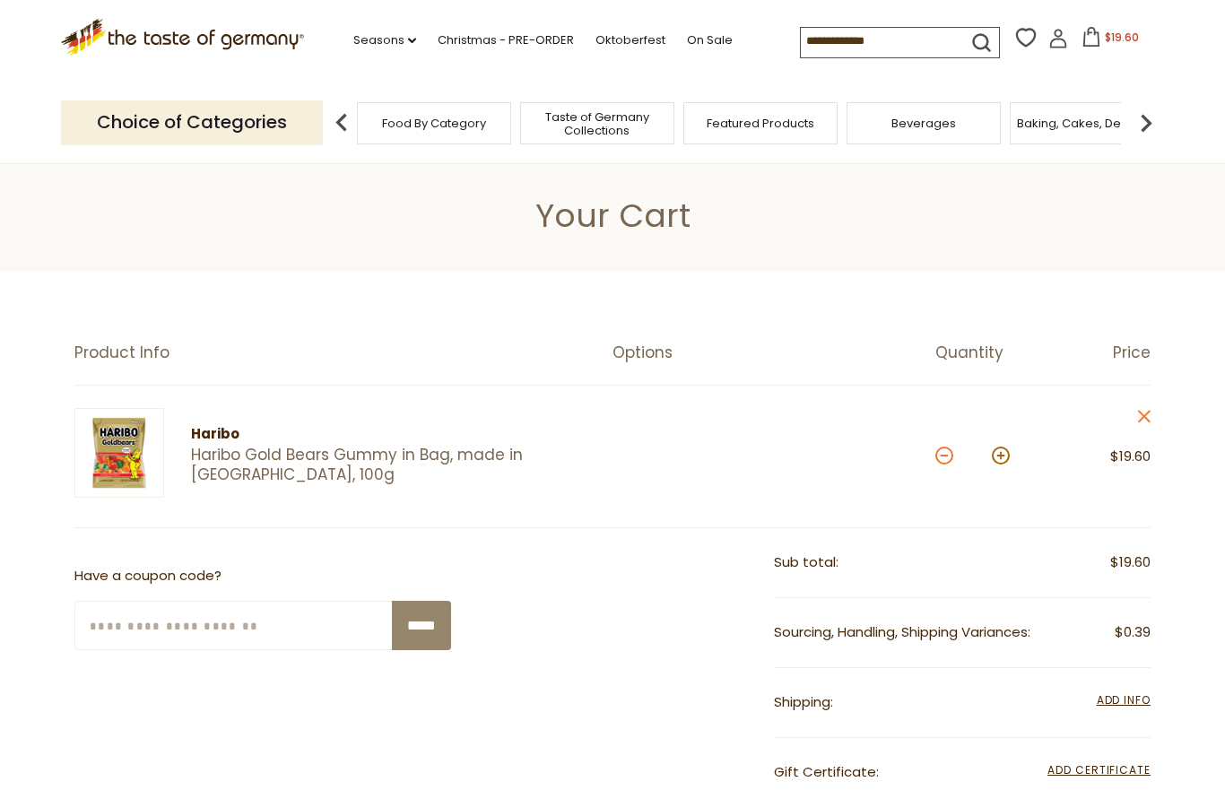
type input "*"
click at [957, 454] on input "*" at bounding box center [972, 456] width 31 height 49
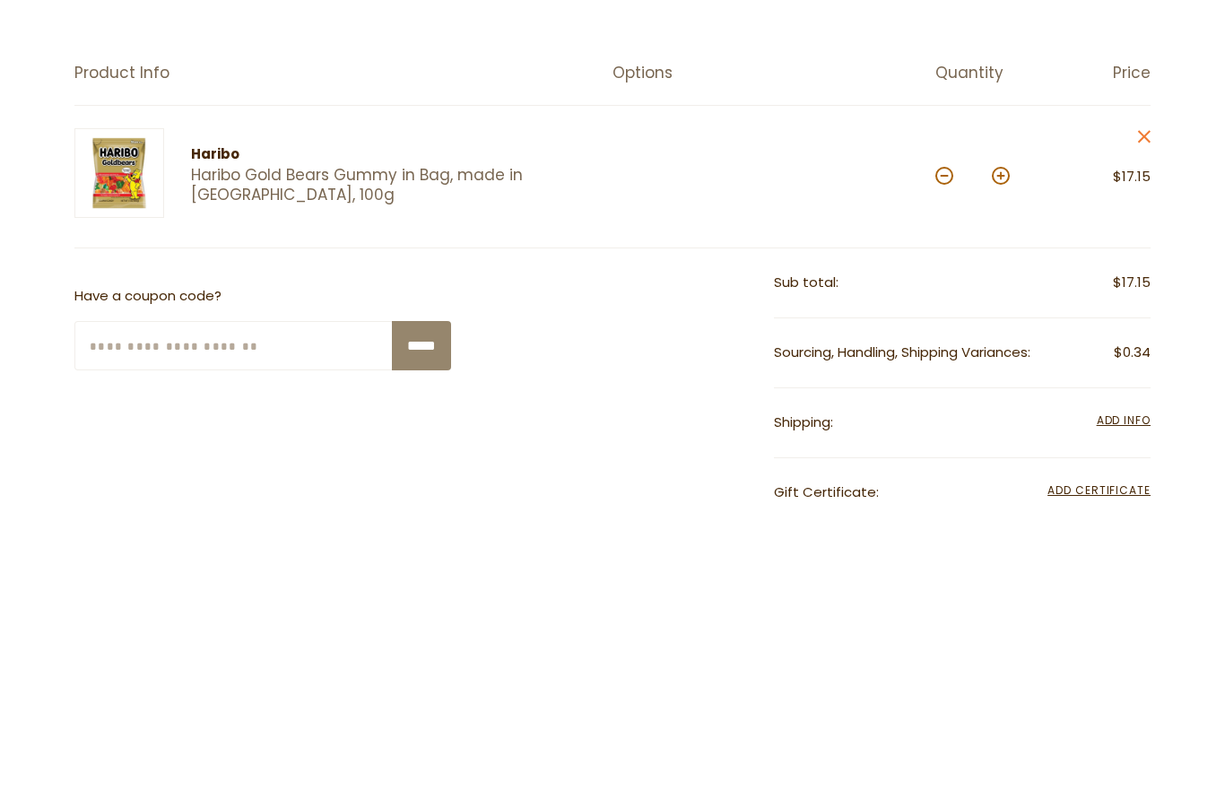
scroll to position [280, 0]
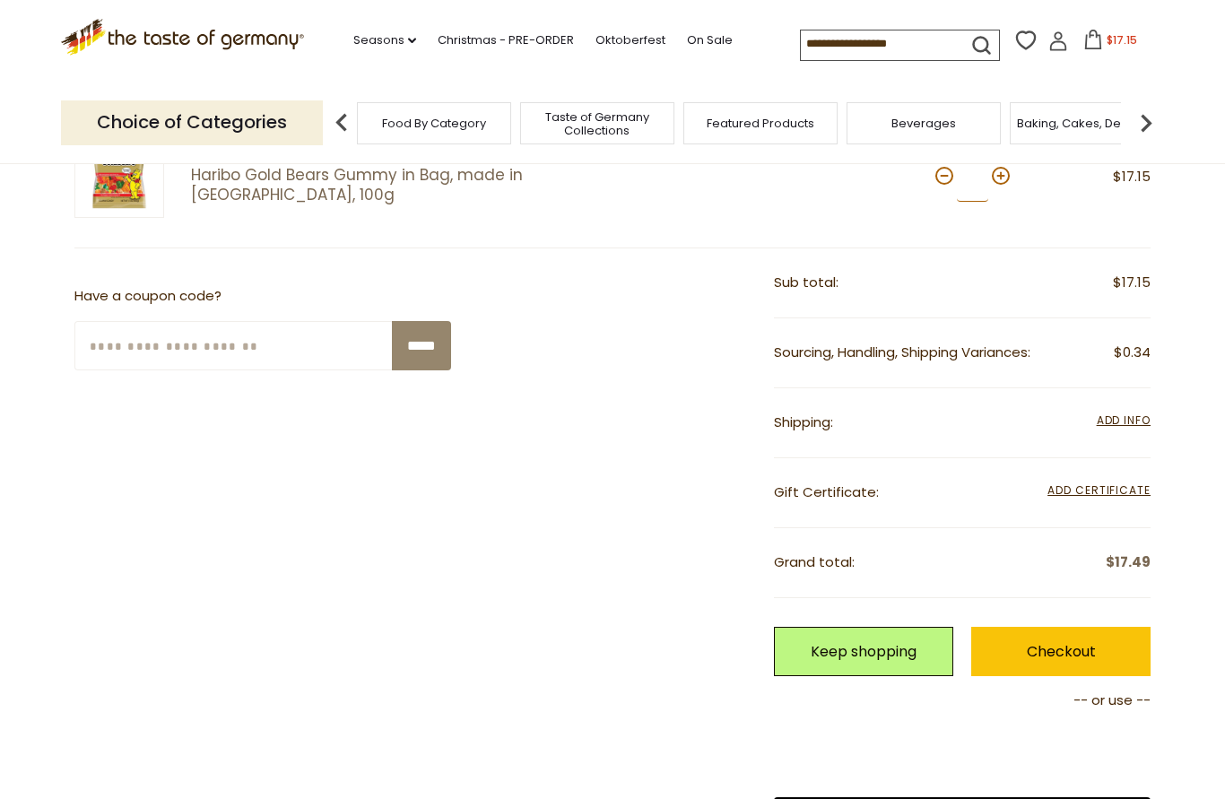
click at [959, 162] on input "*" at bounding box center [972, 177] width 31 height 49
click at [1200, 240] on section "**********" at bounding box center [612, 469] width 1225 height 952
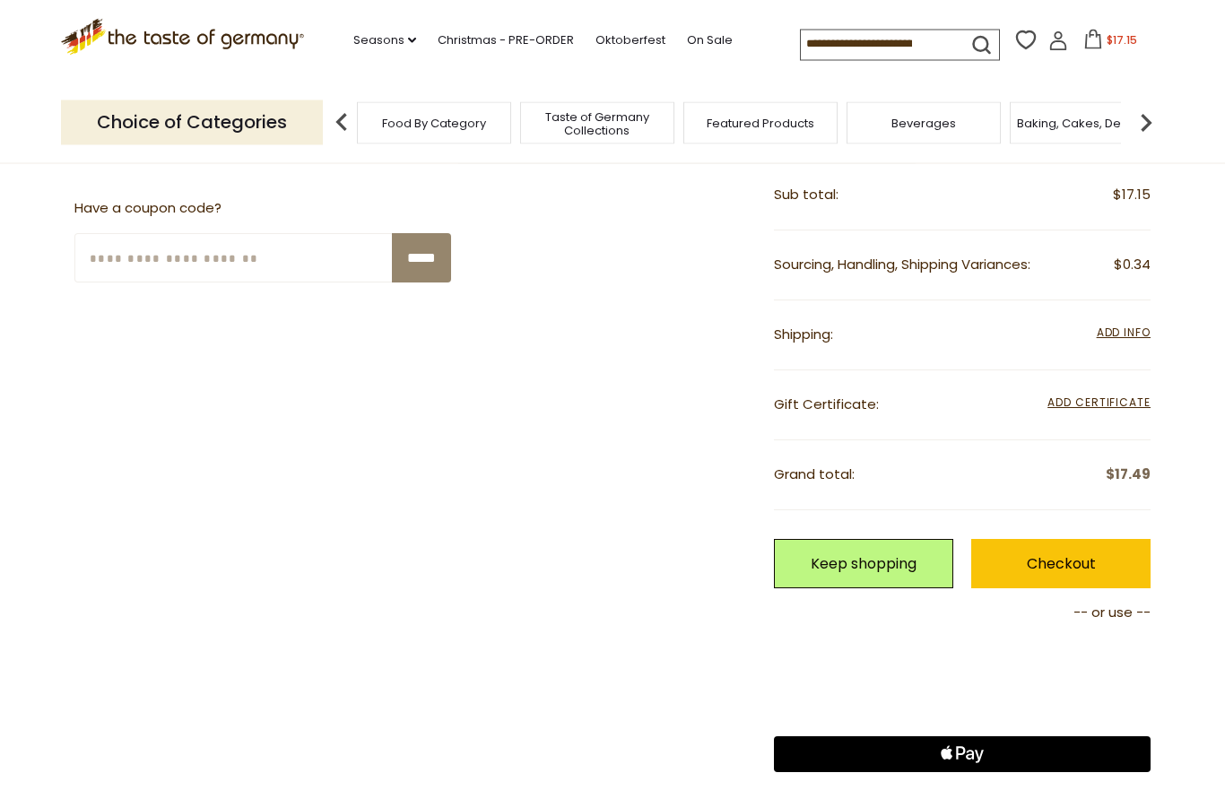
scroll to position [369, 0]
